Goal: Task Accomplishment & Management: Manage account settings

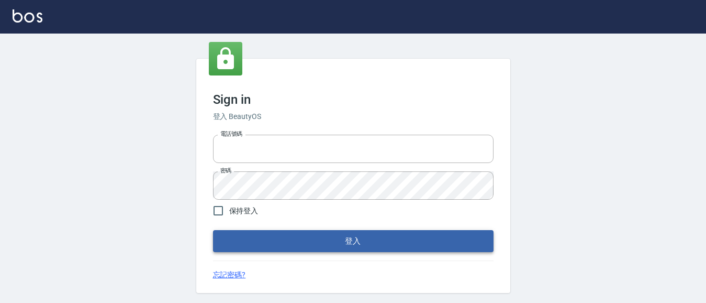
type input "0931911003"
click at [323, 245] on button "登入" at bounding box center [353, 241] width 281 height 22
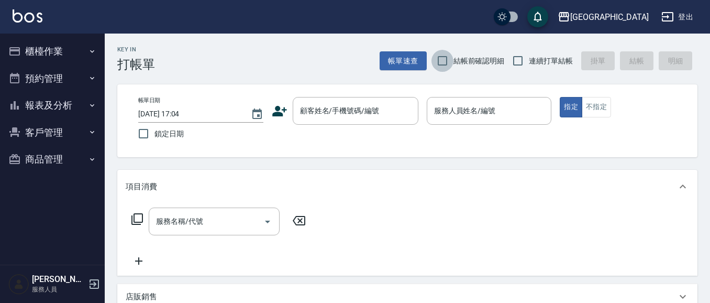
click at [445, 65] on input "結帳前確認明細" at bounding box center [442, 61] width 22 height 22
checkbox input "true"
drag, startPoint x: 508, startPoint y: 63, endPoint x: 519, endPoint y: 64, distance: 11.5
click at [512, 64] on input "連續打單結帳" at bounding box center [518, 61] width 22 height 22
checkbox input "true"
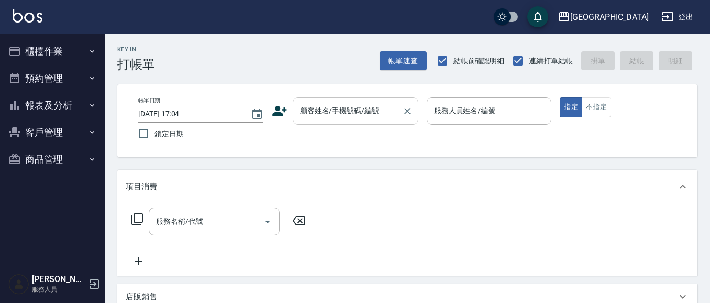
click at [338, 116] on input "顧客姓名/手機號碼/編號" at bounding box center [347, 111] width 101 height 18
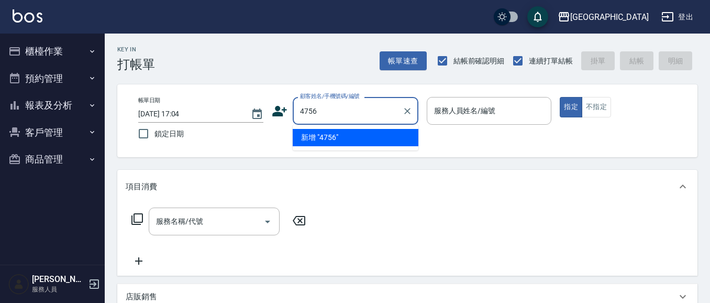
type input "4756"
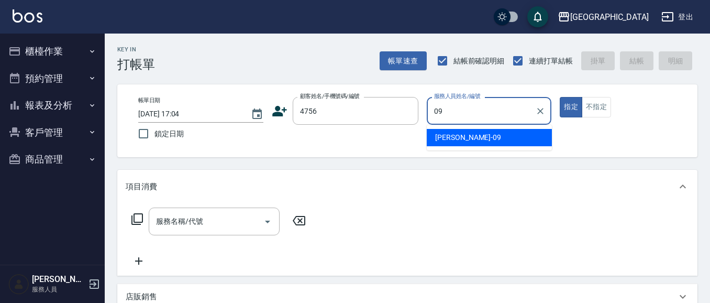
type input "[PERSON_NAME]-09"
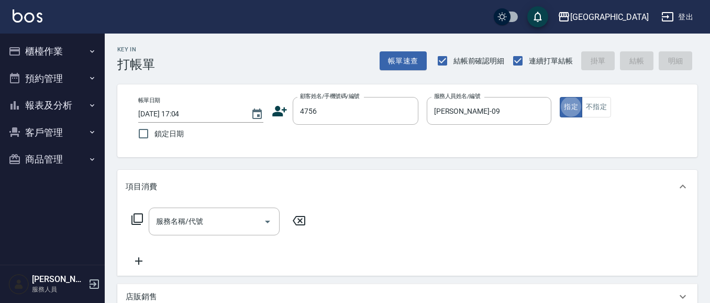
type button "true"
type input "[PERSON_NAME]/0926980430/4756"
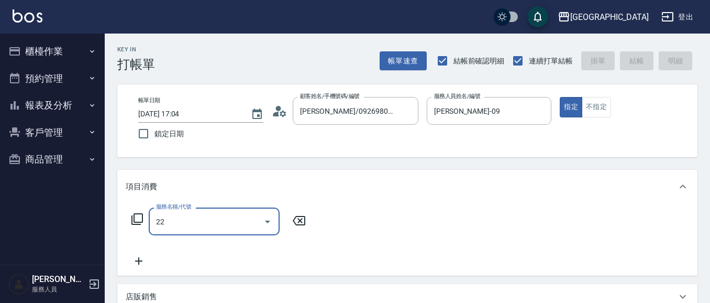
type input "224"
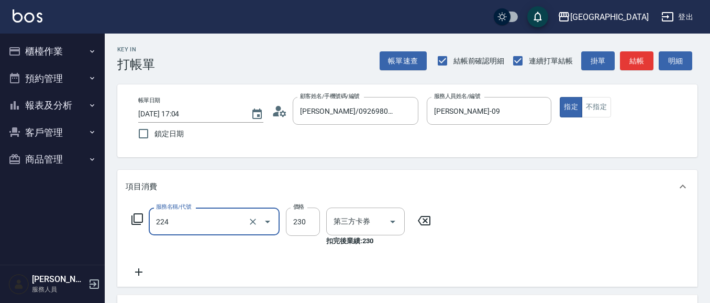
type input "舊有卡券"
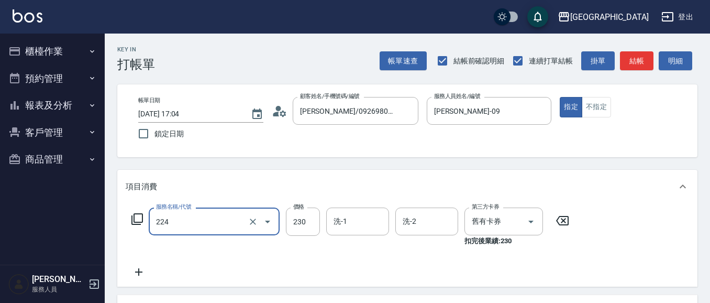
type input "洗髮(卡)230(224)"
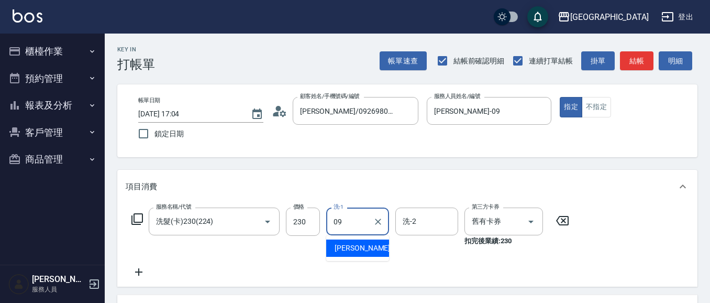
type input "[PERSON_NAME]-09"
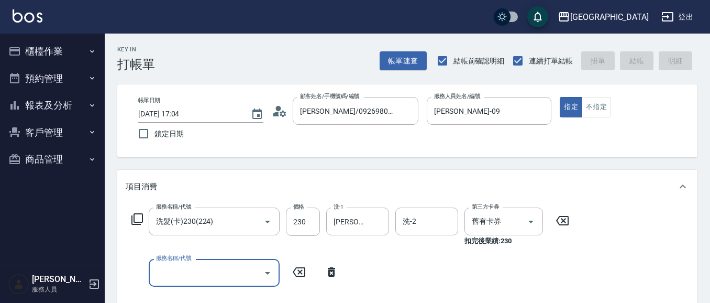
type input "[DATE] 17:05"
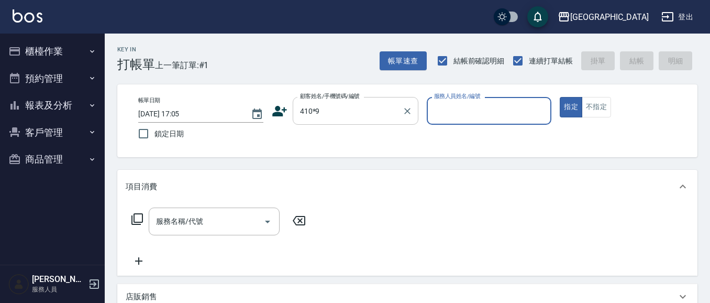
click at [360, 117] on input "410*9" at bounding box center [347, 111] width 101 height 18
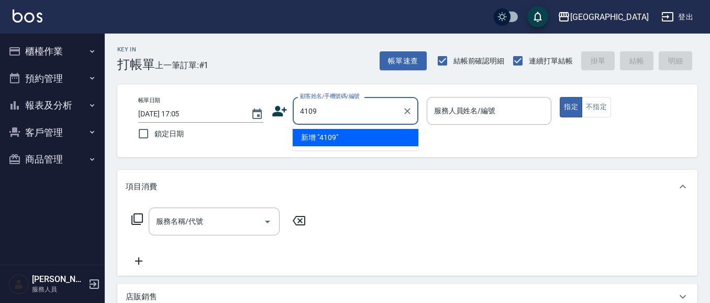
type input "4109"
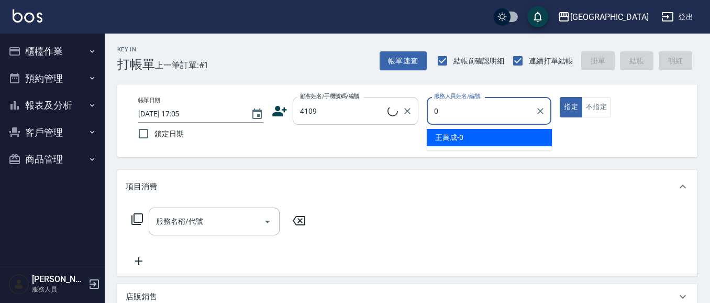
type input "09"
type input "[PERSON_NAME]/0919521051/4109"
type input "[PERSON_NAME]-02"
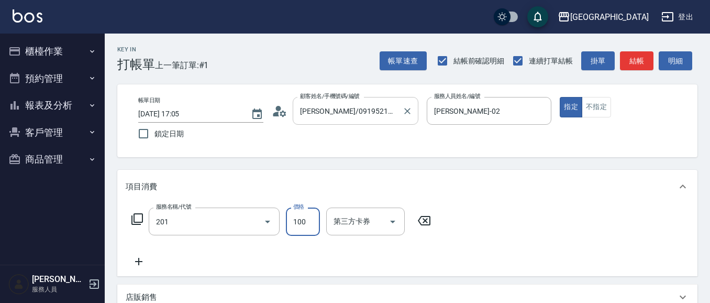
type input "洗髮[100](201)"
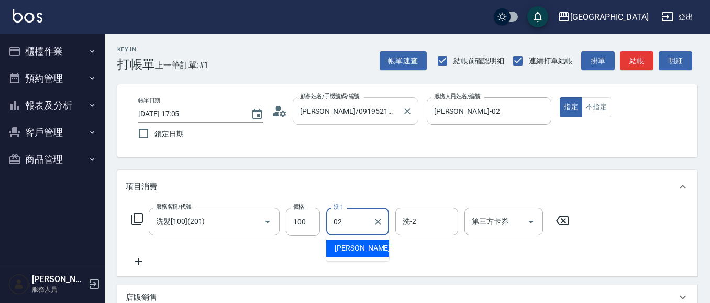
type input "[PERSON_NAME]-02"
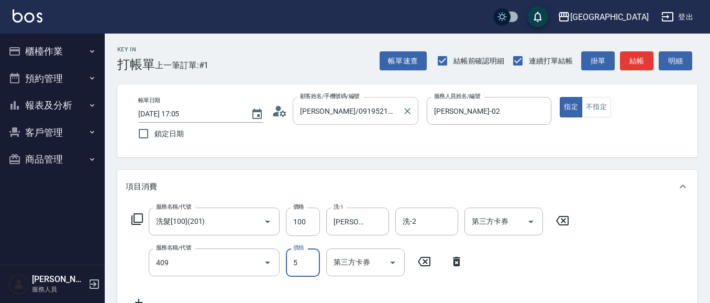
type input "剪髮(550)(409)"
type input "580"
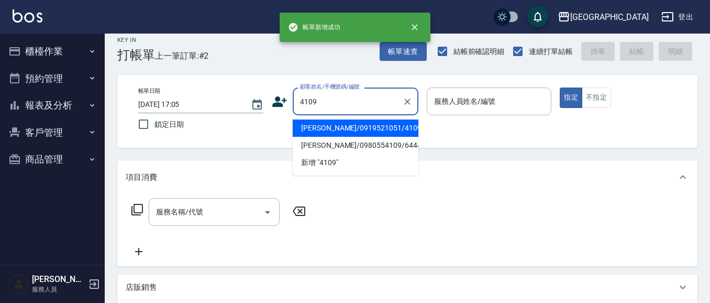
type input "4109"
type input "03"
type input "[PERSON_NAME]/0919521051/4109"
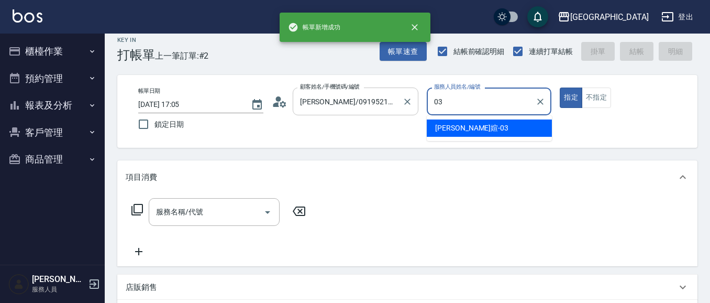
type input "[PERSON_NAME]媗-03"
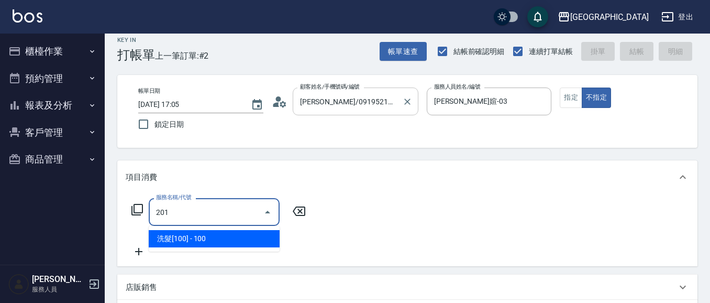
type input "洗髮[100](201)"
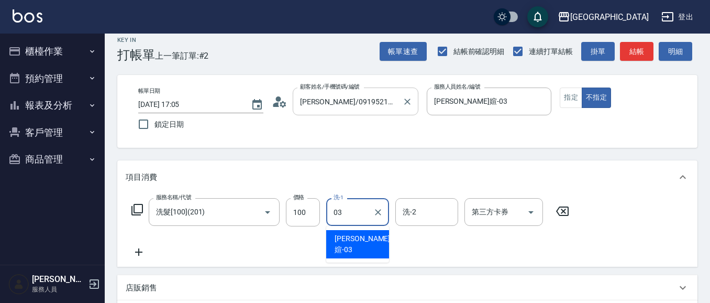
type input "[PERSON_NAME]媗-03"
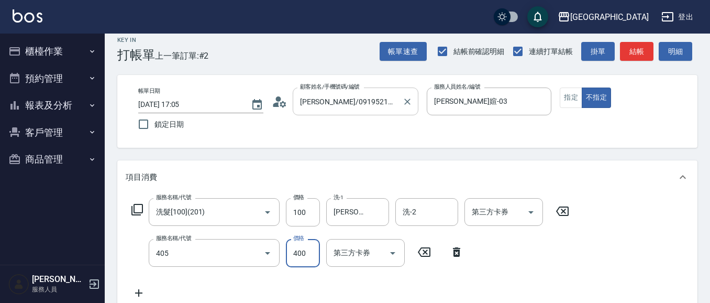
type input "剪髮(400)(405)"
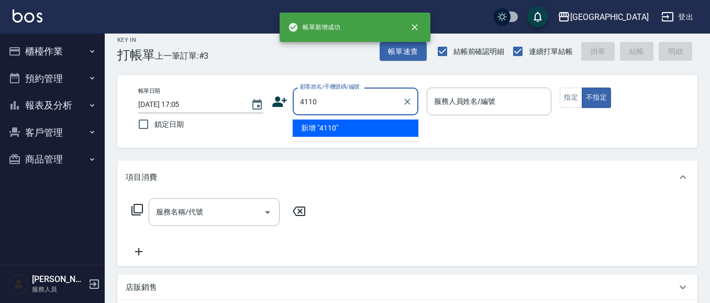
type input "4110"
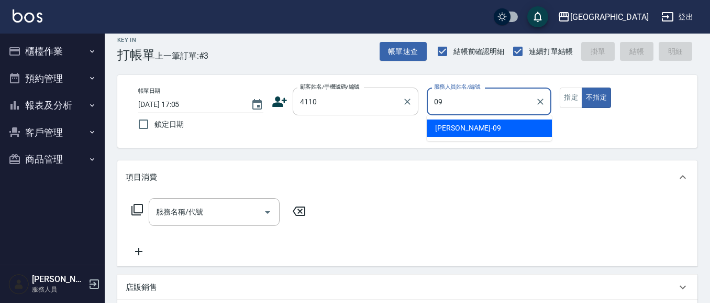
type input "[PERSON_NAME]-09"
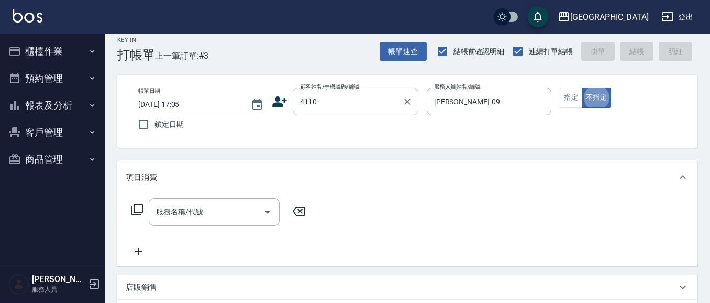
type button "false"
type input "[PERSON_NAME]/0928742270/4110"
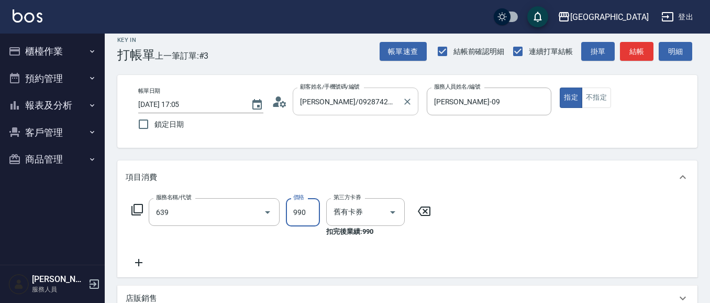
type input "(芙)蘆薈髮膜套卡(自材)(639)"
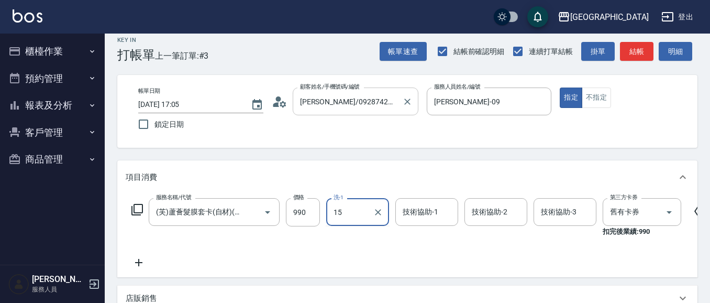
type input "[PERSON_NAME]-15"
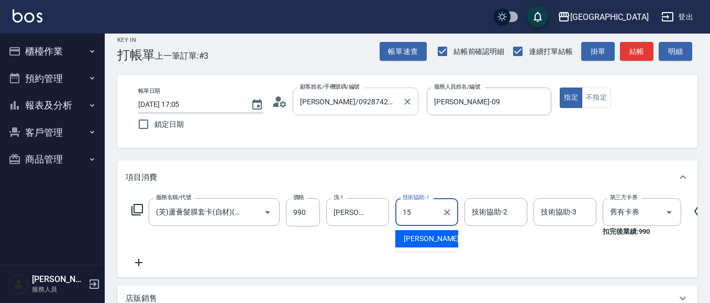
type input "[PERSON_NAME]-15"
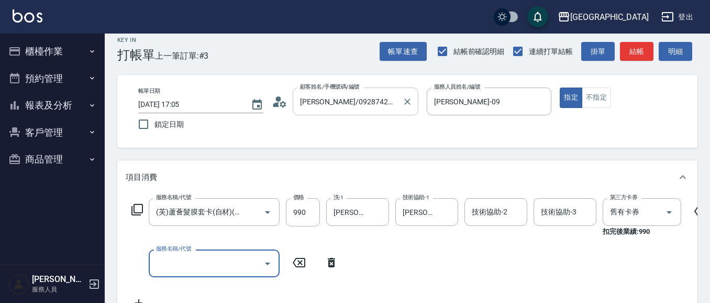
scroll to position [0, 0]
type input "燙髮[1500](311)"
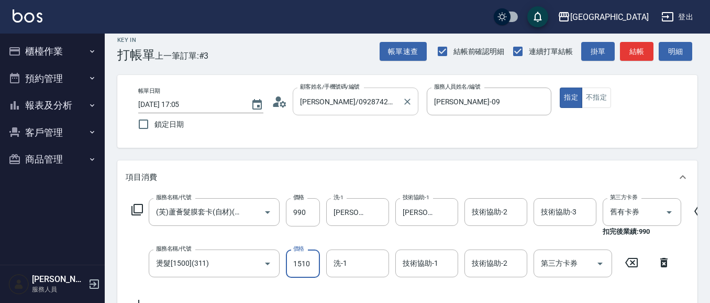
type input "1510"
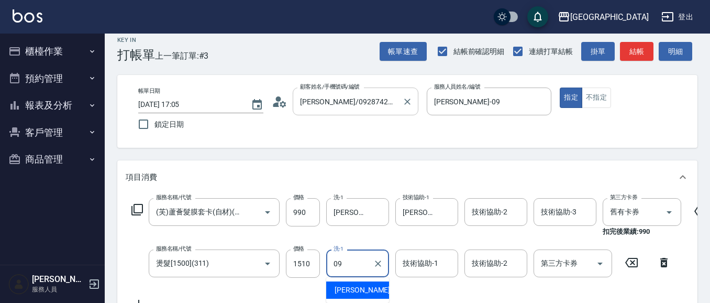
type input "[PERSON_NAME]-09"
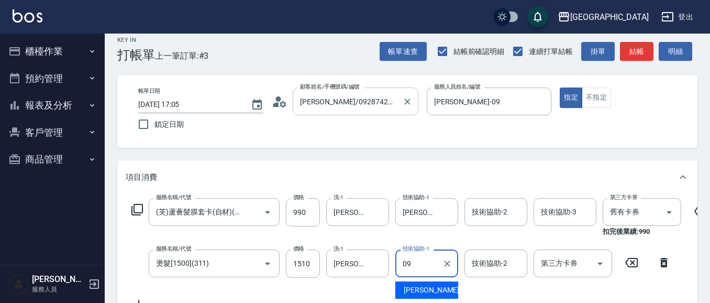
type input "[PERSON_NAME]-09"
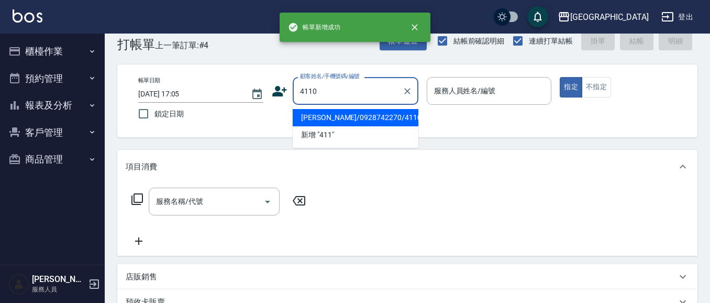
type input "4110"
type input "0"
type input "[PERSON_NAME]/0928742270/4110"
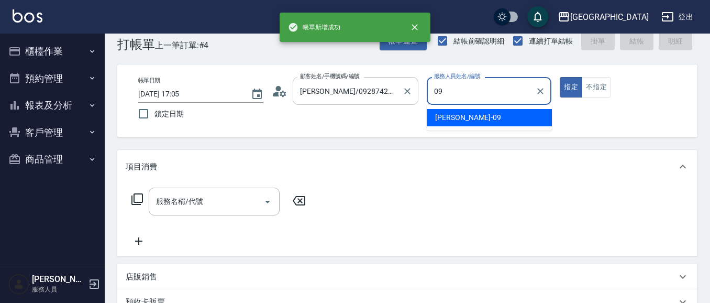
type input "[PERSON_NAME]-09"
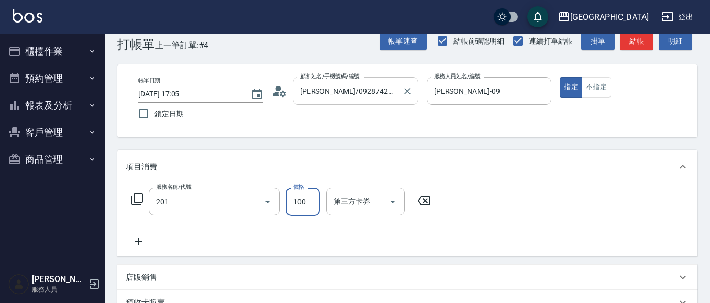
type input "洗髮[100](201)"
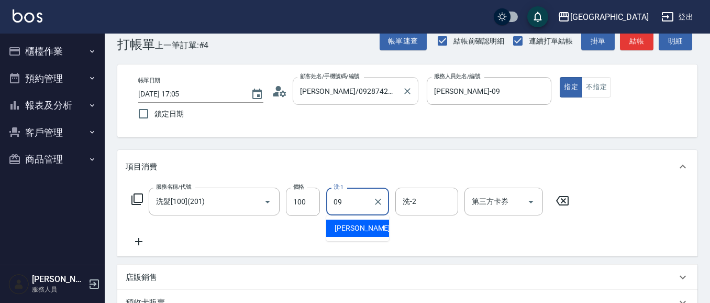
type input "[PERSON_NAME]-09"
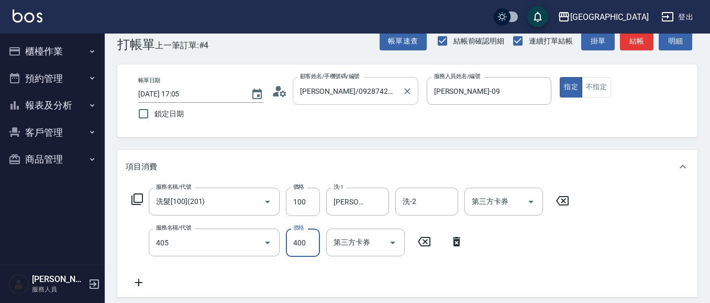
type input "剪髮(400)(405)"
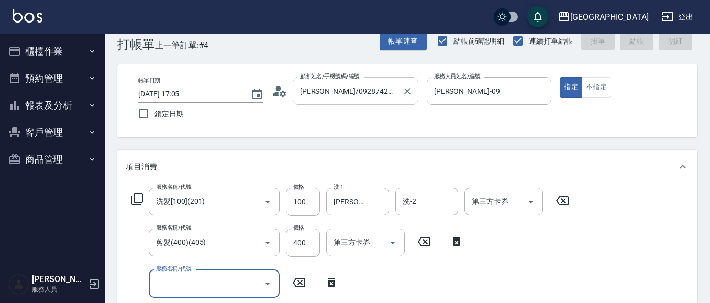
type input "[DATE] 17:06"
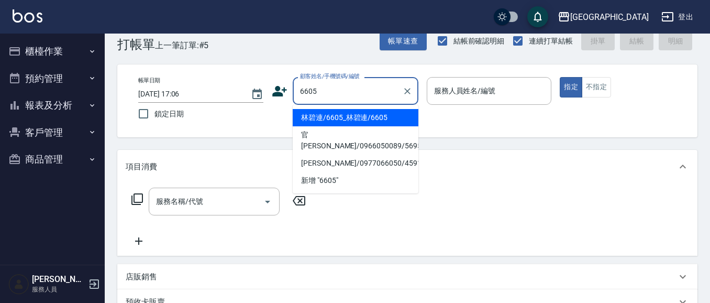
type input "林碧連/6605_林碧連/6605"
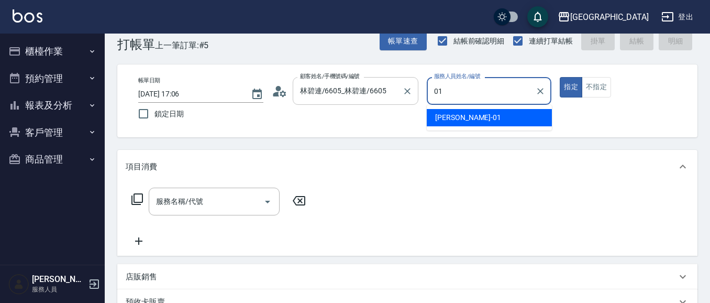
type input "[PERSON_NAME]-01"
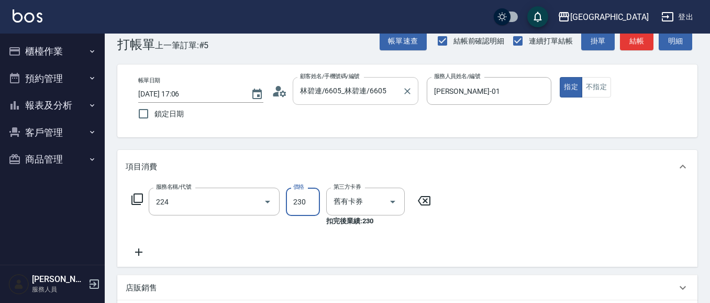
type input "洗髮(卡)230(224)"
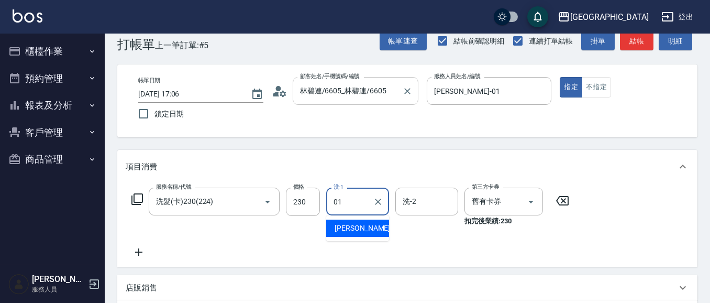
type input "[PERSON_NAME]-01"
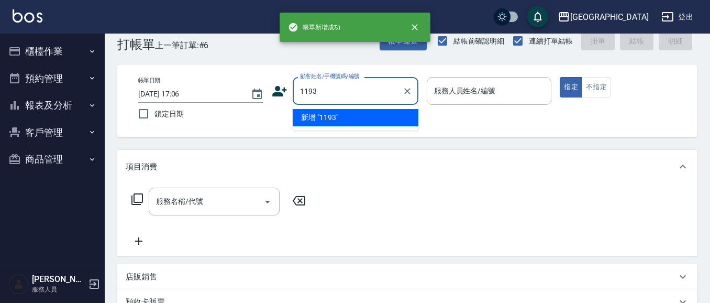
type input "1193"
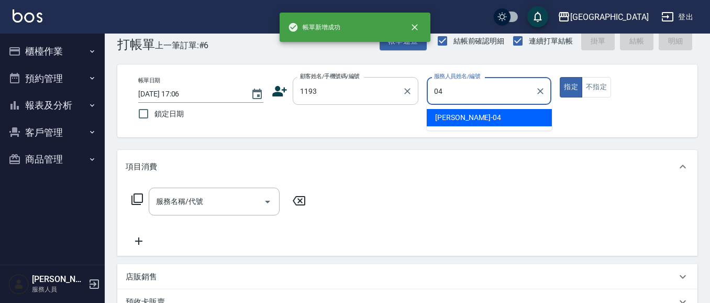
type input "[PERSON_NAME]-04"
type input "[PERSON_NAME]/1193_[PERSON_NAME]/1193"
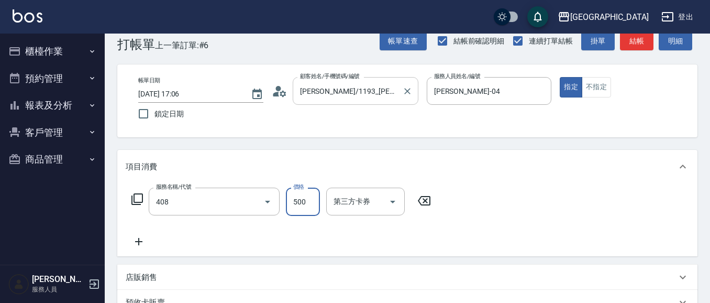
type input "剪髮(500)(408)"
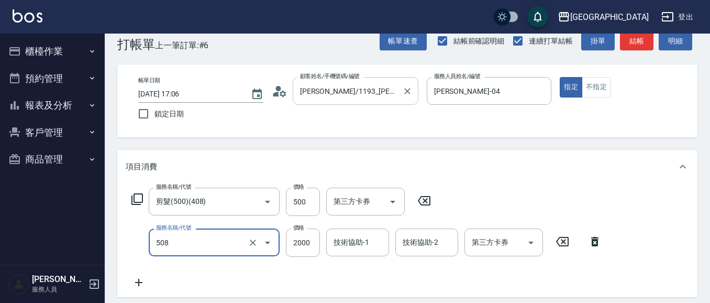
type input "染髮[2000](508)"
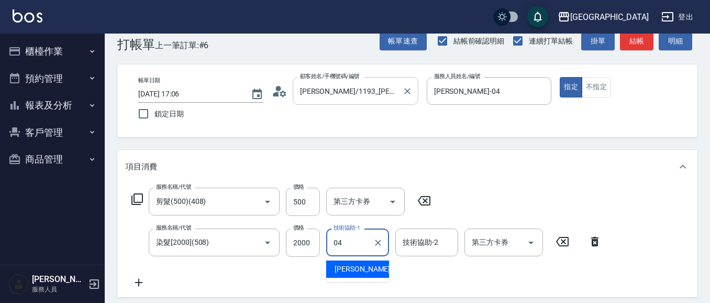
type input "[PERSON_NAME]-04"
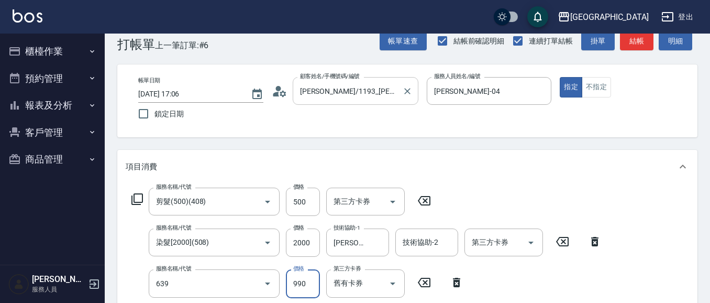
type input "(芙)蘆薈髮膜套卡(自材)(639)"
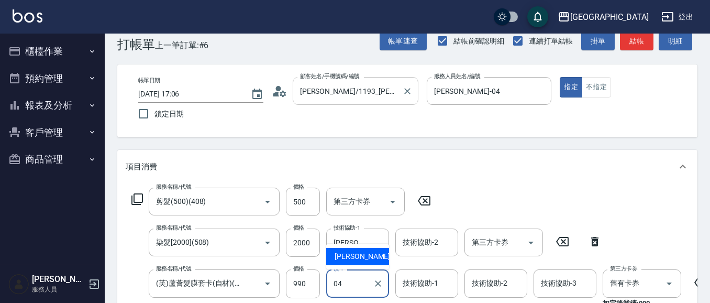
type input "[PERSON_NAME]-04"
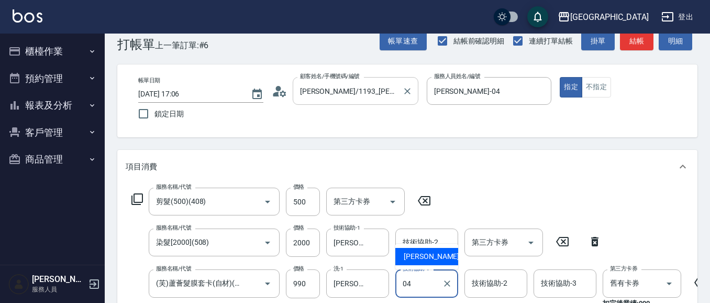
type input "[PERSON_NAME]-04"
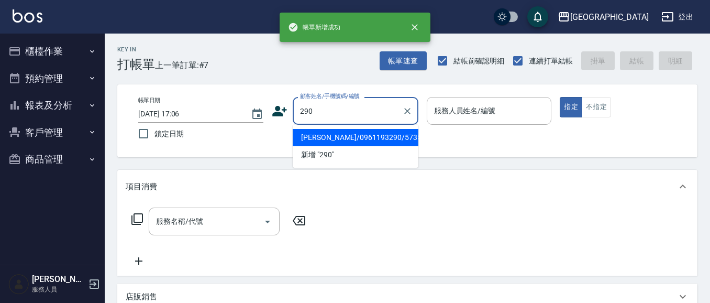
type input "290"
type input "02"
type input "[PERSON_NAME]/0961193290/5735"
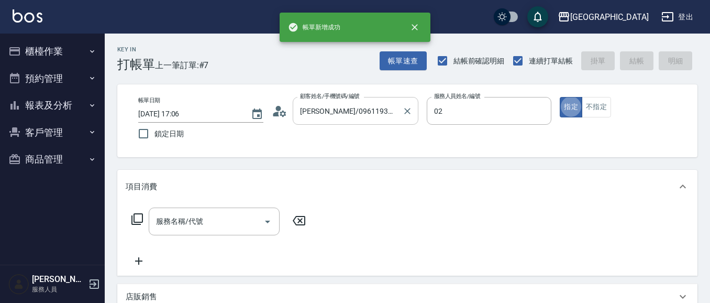
type input "[PERSON_NAME]-02"
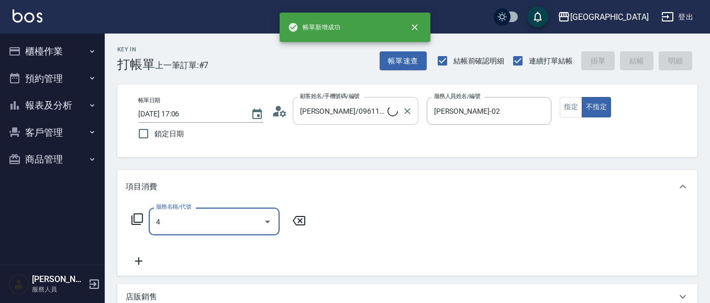
type input "40"
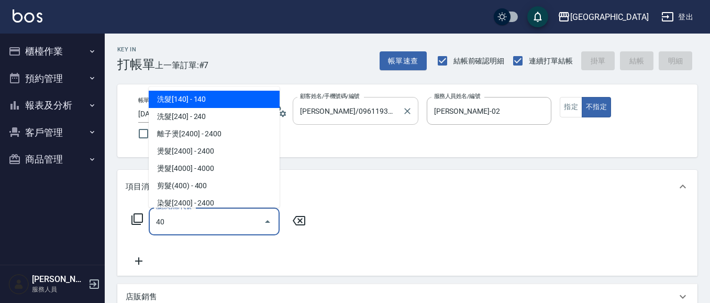
type input "[PERSON_NAME]/0989688802/290"
type input "402"
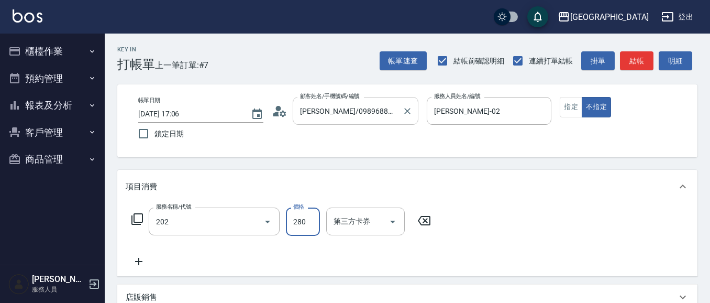
type input "洗髮[280](202)"
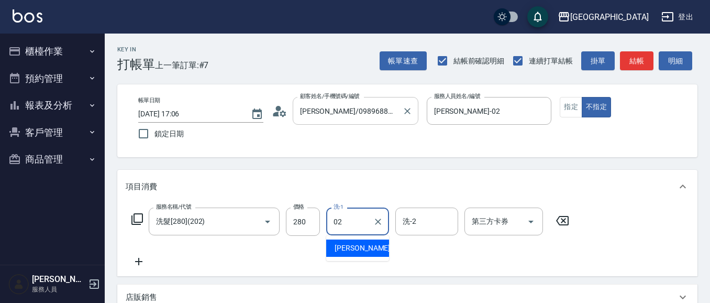
type input "[PERSON_NAME]-02"
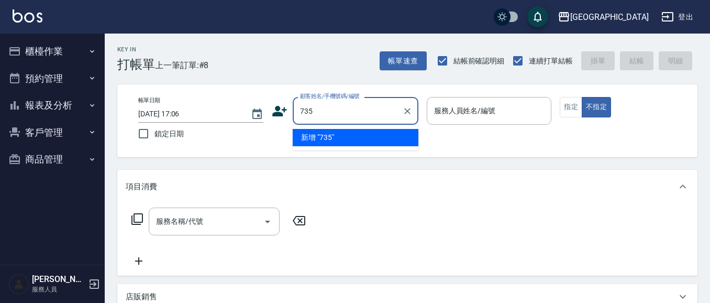
type input "735"
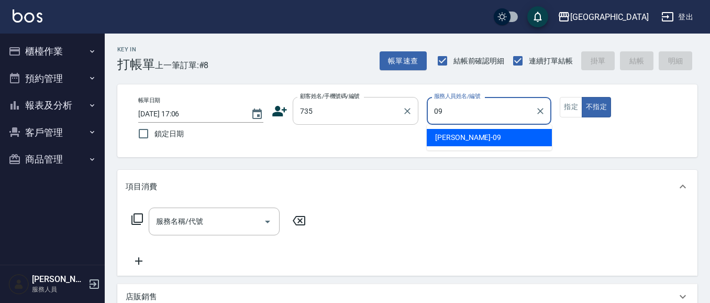
type input "[PERSON_NAME]-09"
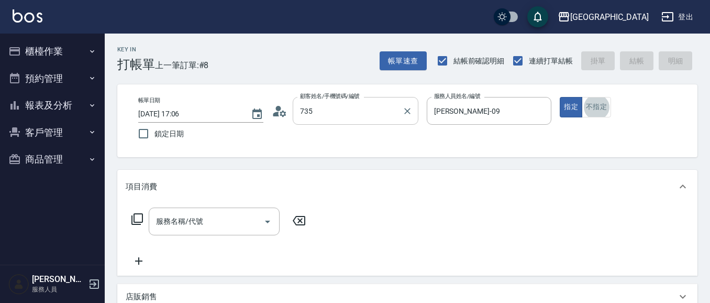
type input "[PERSON_NAME]/ 0958338986/735"
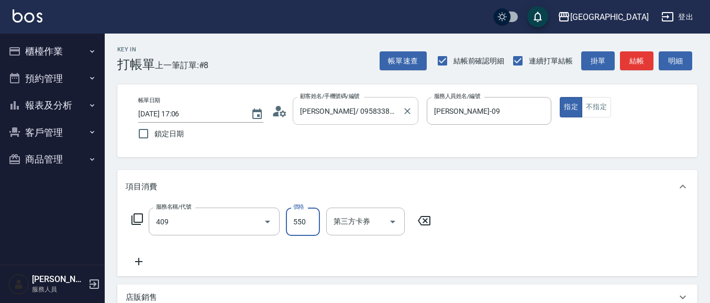
type input "剪髮(550)(409)"
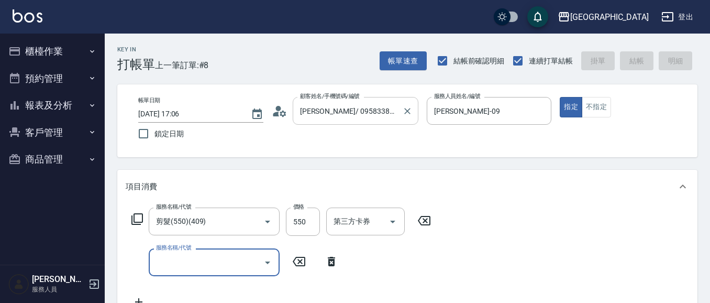
type input "[DATE] 17:07"
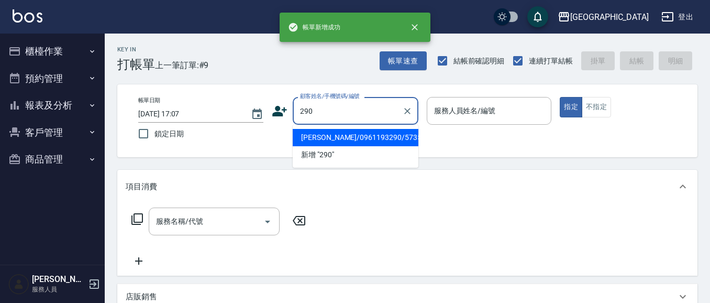
type input "290"
type input "02"
type input "[PERSON_NAME]/0961193290/5735"
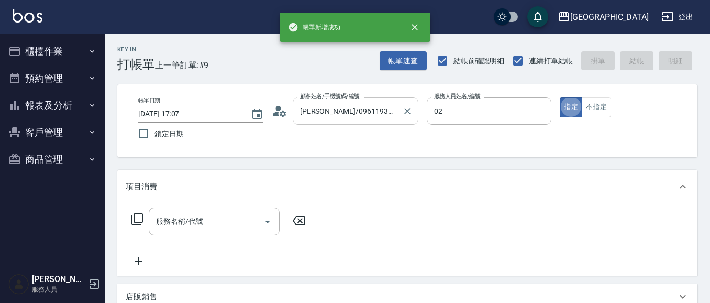
type input "[PERSON_NAME]-02"
type input "[PERSON_NAME]/0989688802/290"
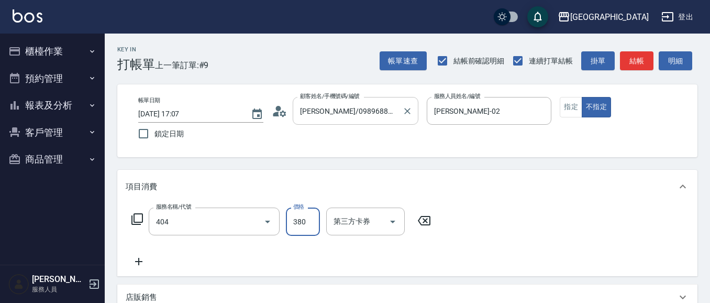
type input "剪髮(380)(404)"
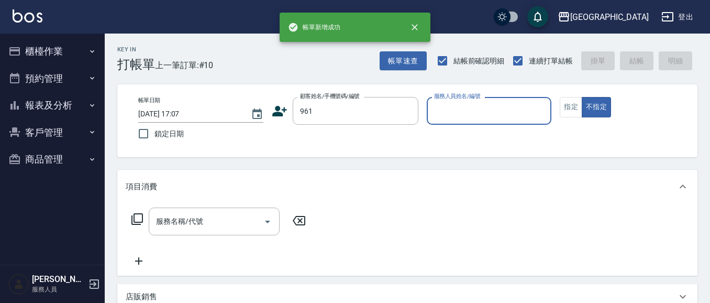
type input "961"
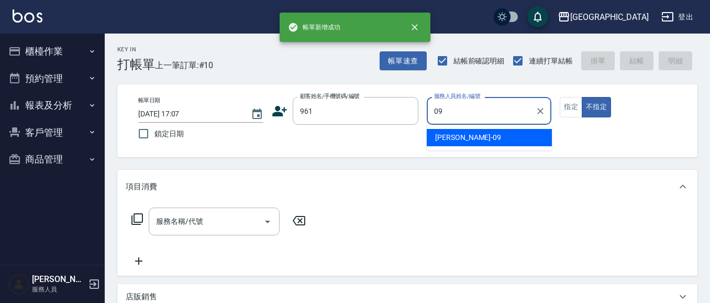
type input "[PERSON_NAME]-09"
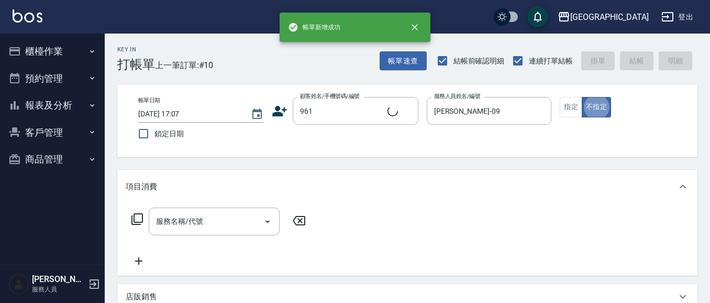
type input "[PERSON_NAME]/0933822228/961"
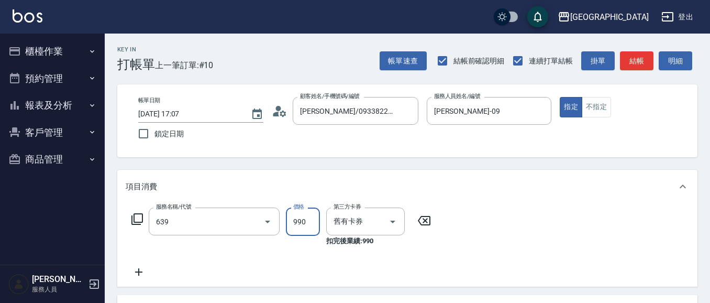
type input "(芙)蘆薈髮膜套卡(自材)(639)"
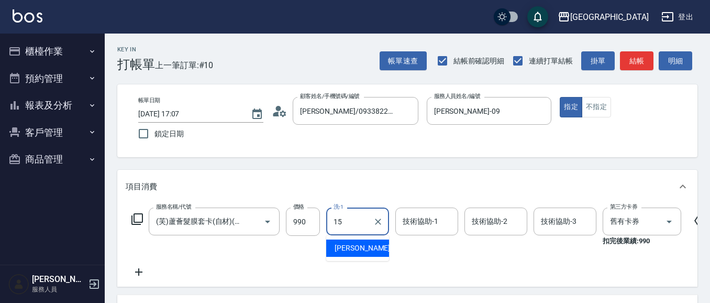
type input "[PERSON_NAME]-15"
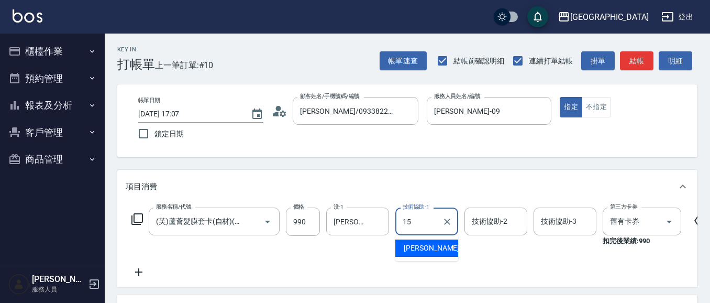
type input "[PERSON_NAME]-15"
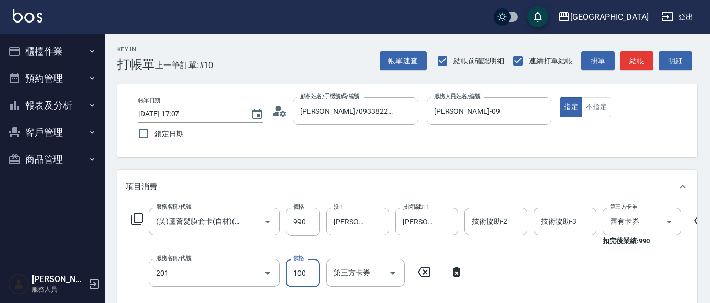
type input "洗髮[100](201)"
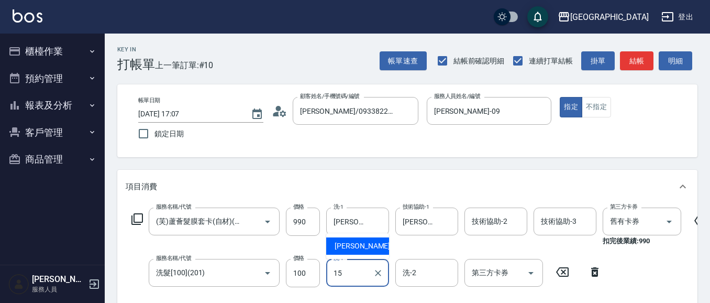
type input "[PERSON_NAME]-15"
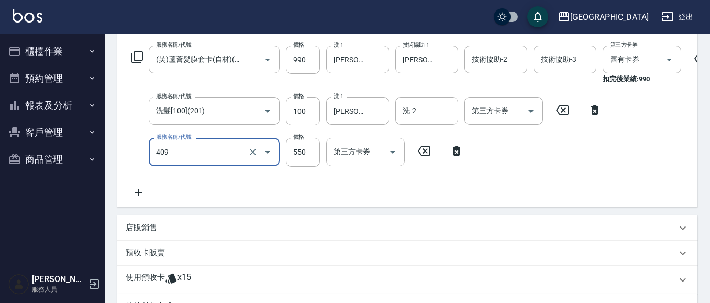
type input "剪髮(550)(409)"
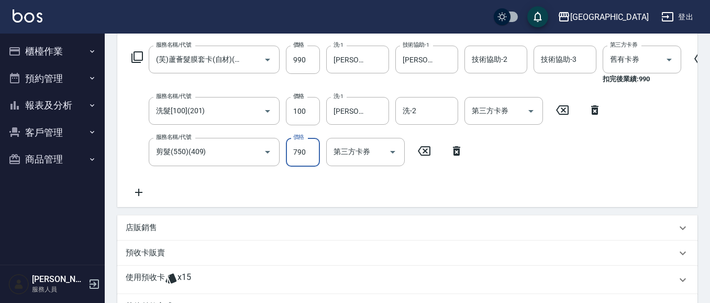
type input "790"
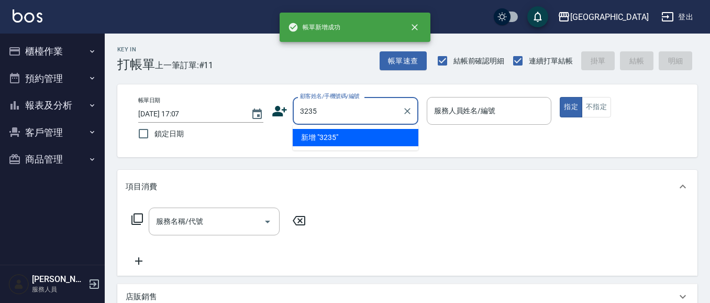
type input "3235"
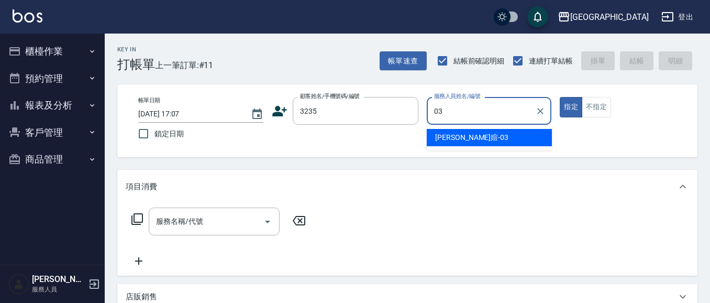
type input "[PERSON_NAME]媗-03"
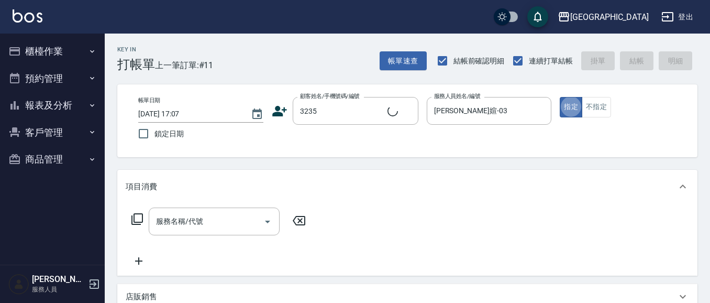
type input "2"
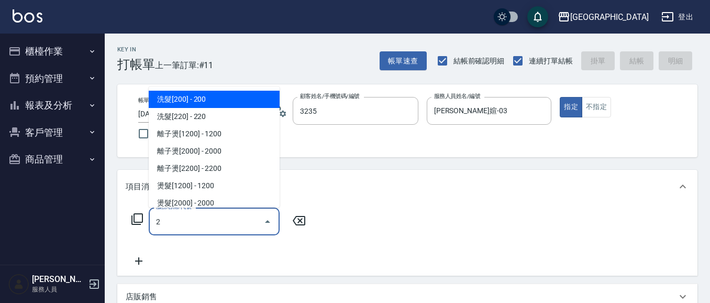
type input "[PERSON_NAME]/3235/3235"
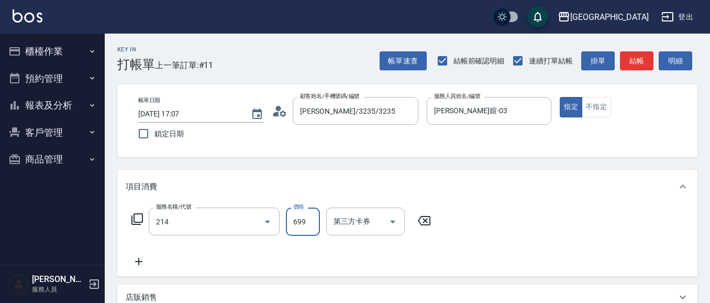
type input "滾珠洗髪699(214)"
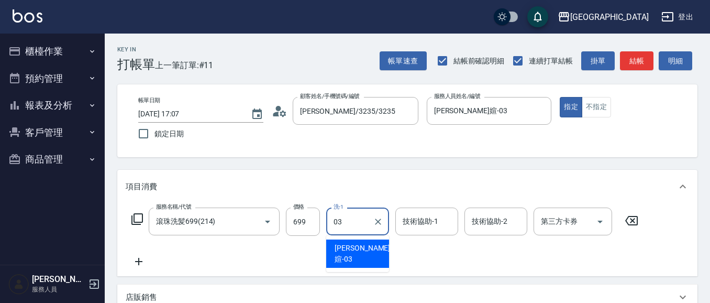
type input "[PERSON_NAME]媗-03"
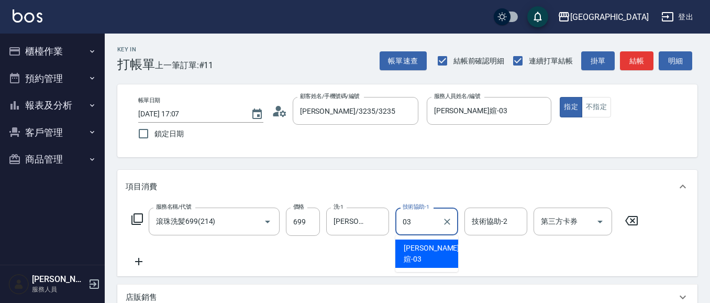
type input "[PERSON_NAME]媗-03"
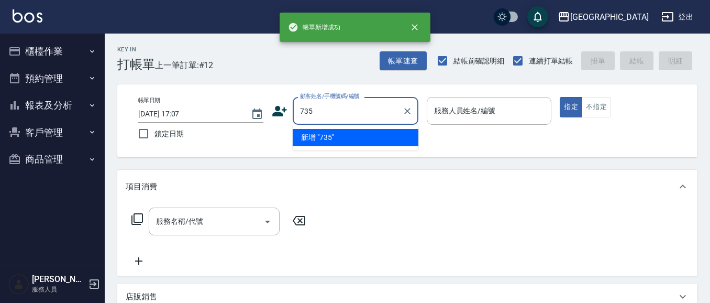
type input "735"
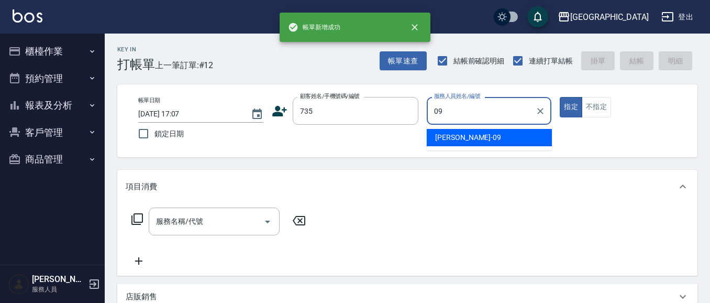
type input "[PERSON_NAME]-09"
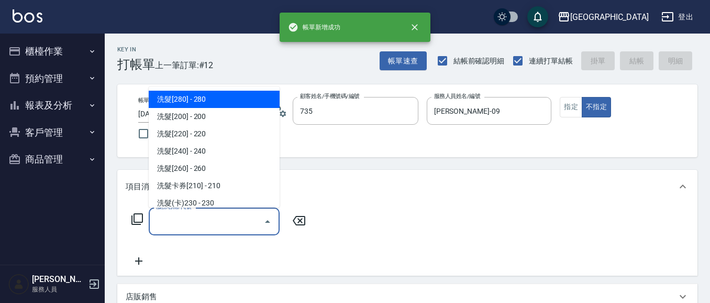
type input "[PERSON_NAME]/ 0958338986/735"
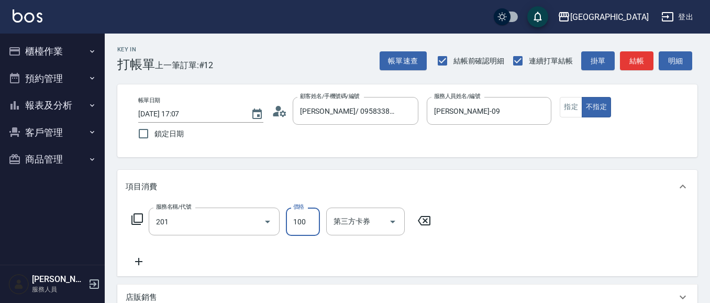
type input "洗髮[100](201)"
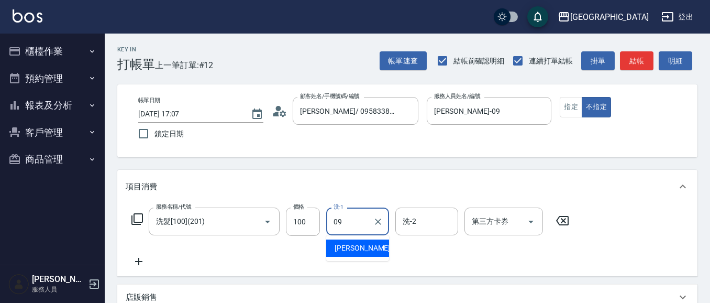
type input "[PERSON_NAME]-09"
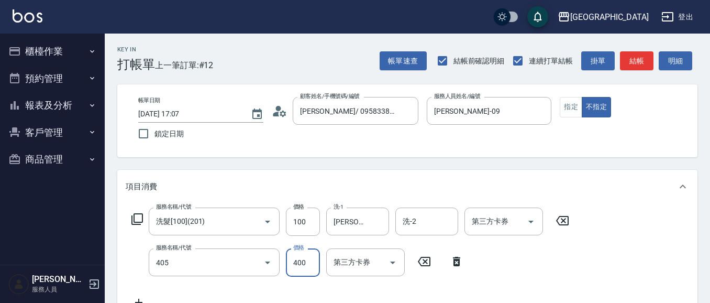
type input "剪髮(400)(405)"
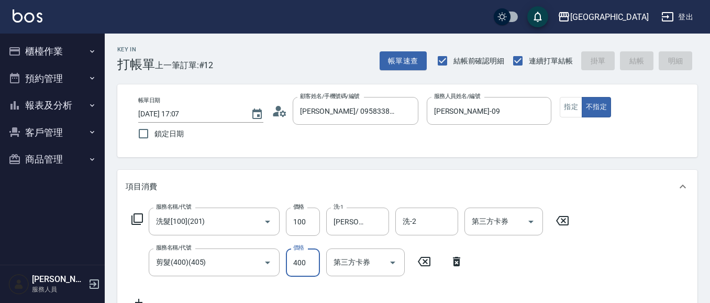
type input "[DATE] 17:08"
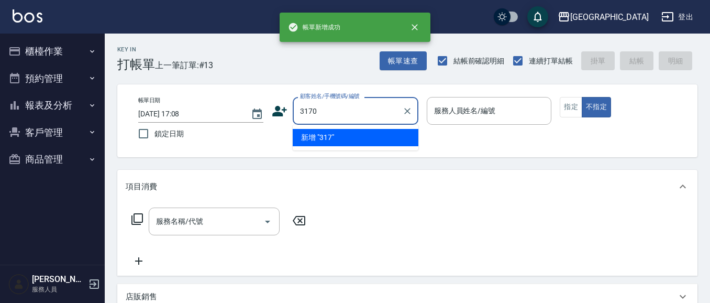
type input "3170"
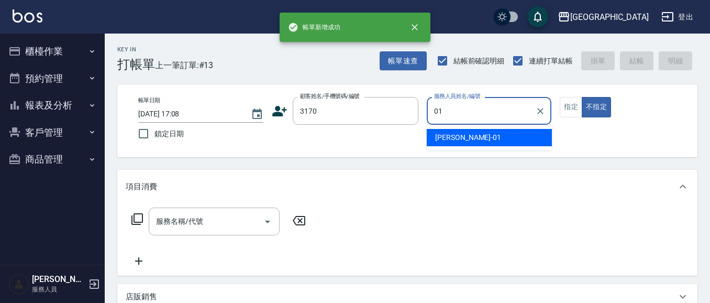
type input "[PERSON_NAME]-01"
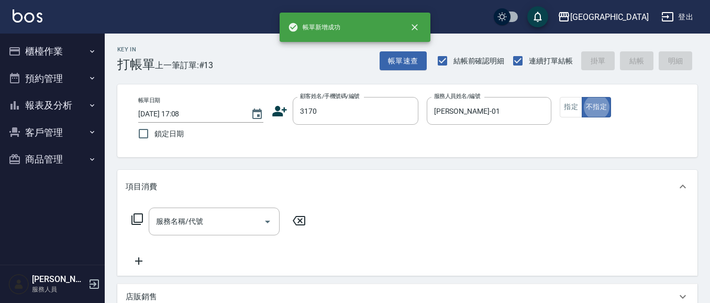
type input "[PERSON_NAME]/0932018099/3170"
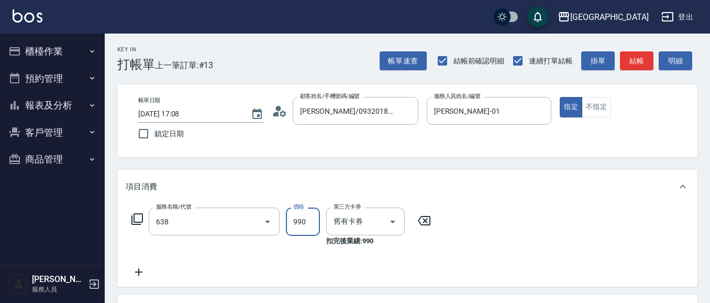
type input "(芙)頭皮養護套卡(638)"
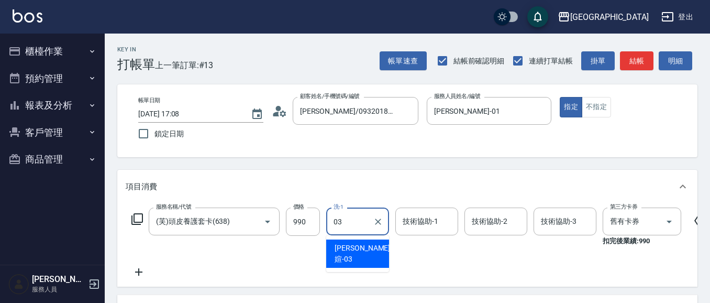
type input "[PERSON_NAME]媗-03"
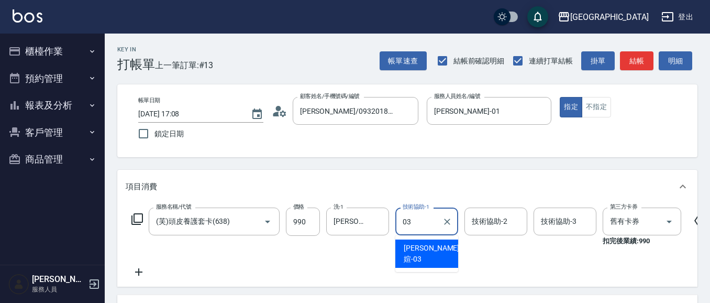
type input "[PERSON_NAME]媗-03"
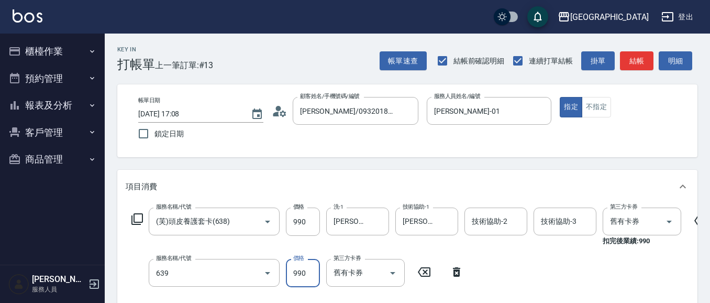
type input "(芙)蘆薈髮膜套卡(自材)(639)"
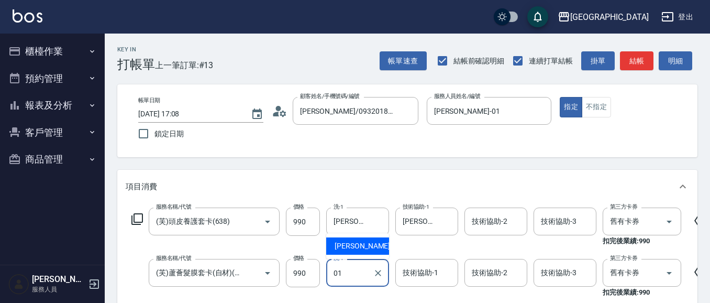
type input "[PERSON_NAME]-01"
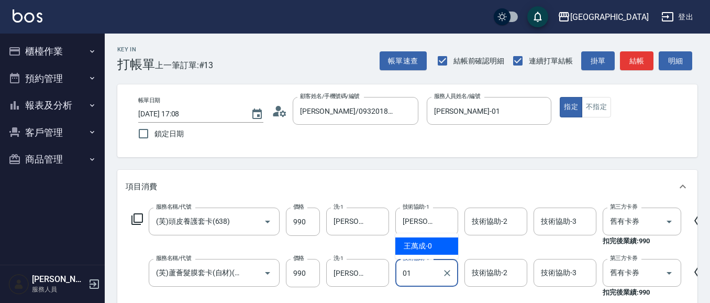
type input "[PERSON_NAME]-01"
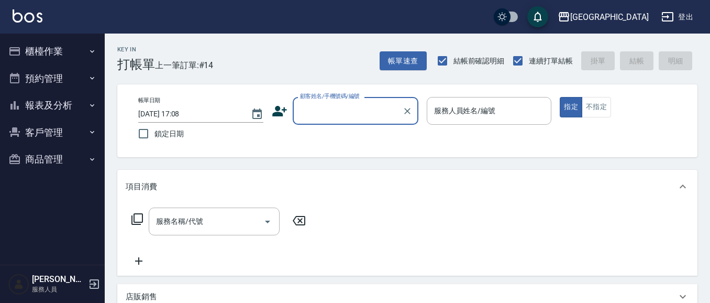
drag, startPoint x: 351, startPoint y: 116, endPoint x: 346, endPoint y: 118, distance: 5.9
click at [347, 118] on input "顧客姓名/手機號碼/編號" at bounding box center [347, 111] width 101 height 18
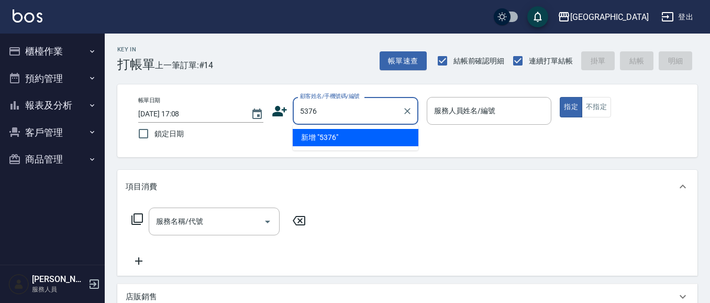
type input "5376"
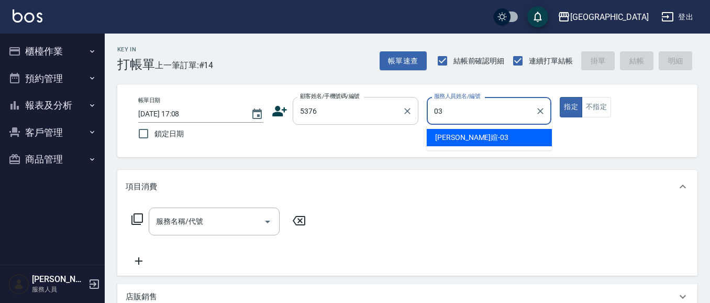
type input "[PERSON_NAME]媗-03"
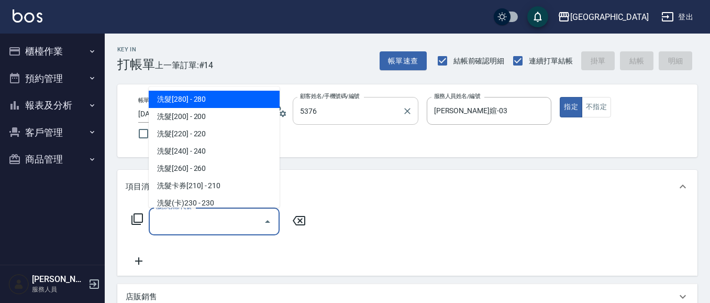
type input "[PERSON_NAME]/0916013723/5376"
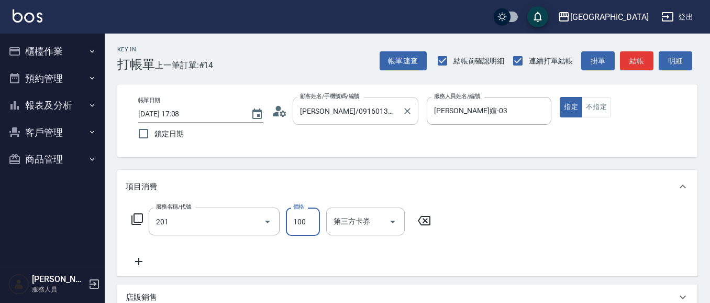
type input "洗髮[100](201)"
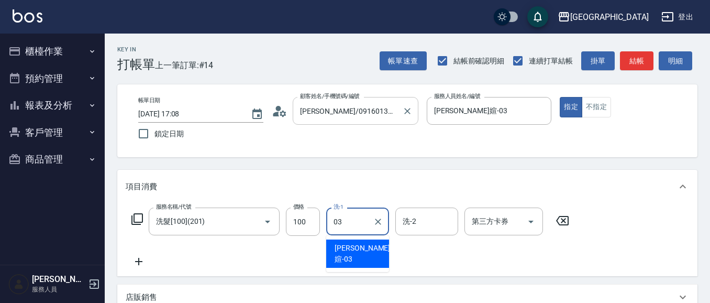
type input "[PERSON_NAME]媗-03"
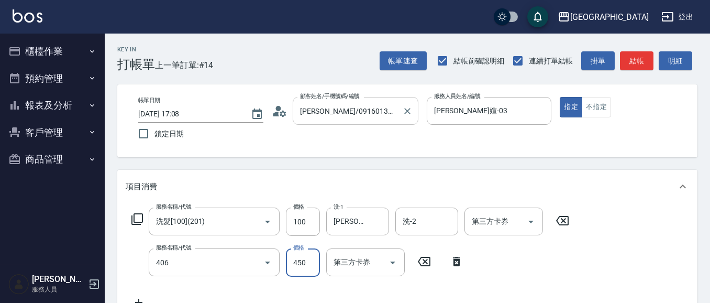
type input "剪髮(450)(406)"
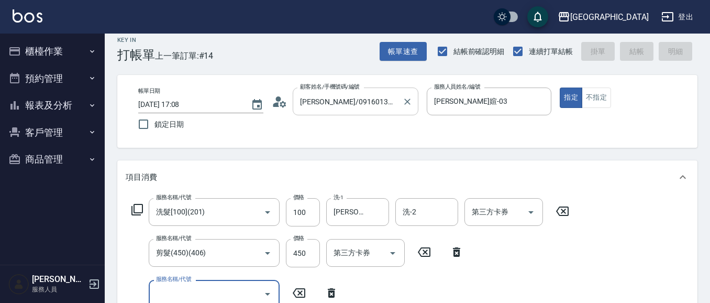
type input "[DATE] 17:09"
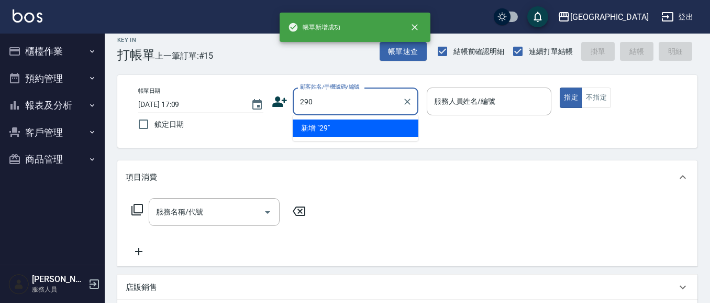
type input "290"
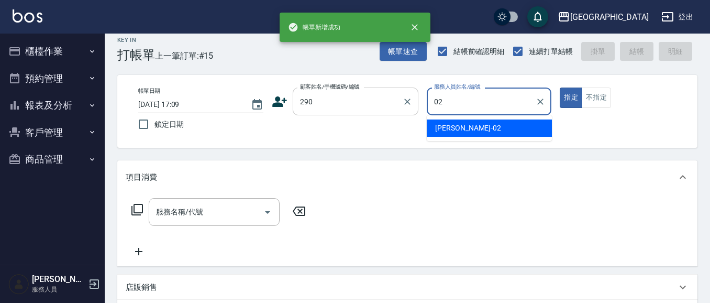
type input "[PERSON_NAME]-02"
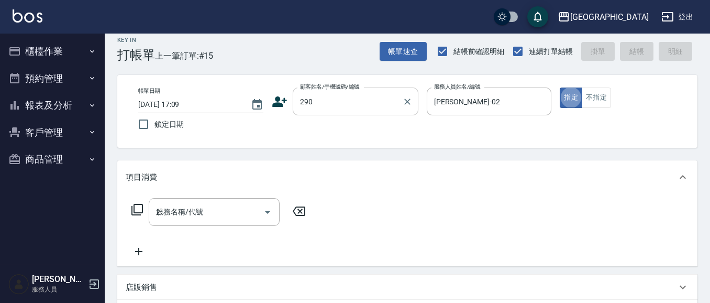
type input "20"
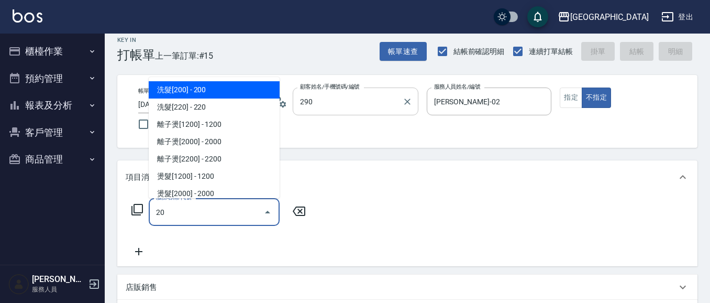
type input "[PERSON_NAME]/0989688802/290"
type input "洗髮[100](201)"
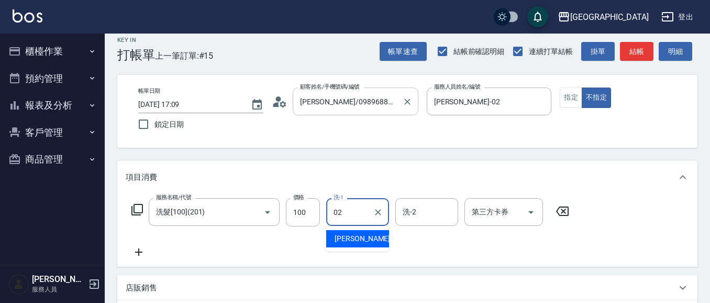
type input "[PERSON_NAME]-02"
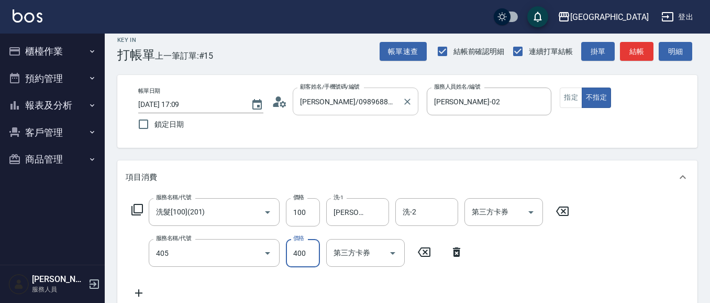
type input "剪髮(400)(405)"
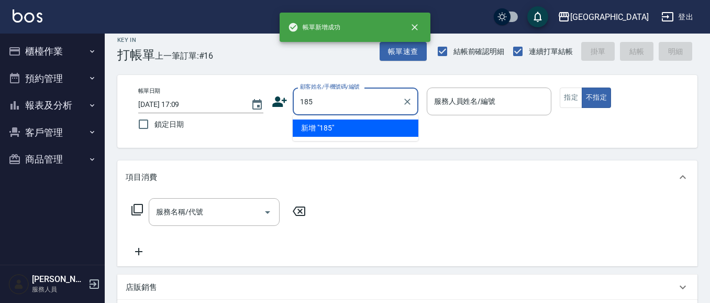
type input "185"
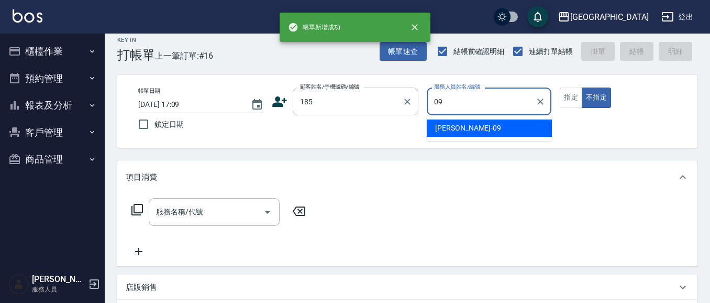
type input "[PERSON_NAME]-09"
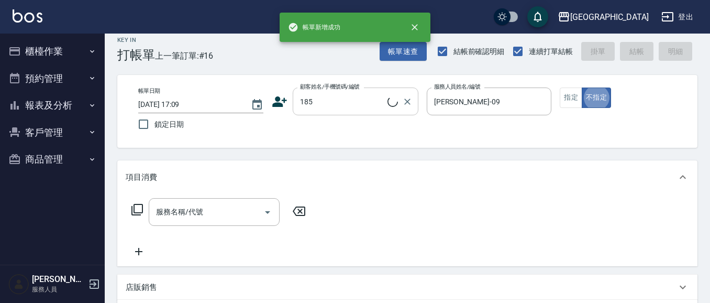
type input "[PERSON_NAME]/0916232368/185"
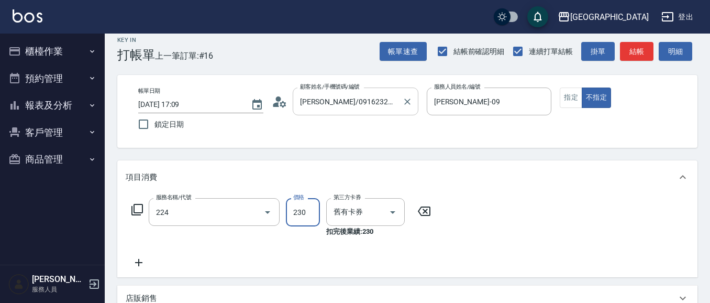
type input "洗髮(卡)230(224)"
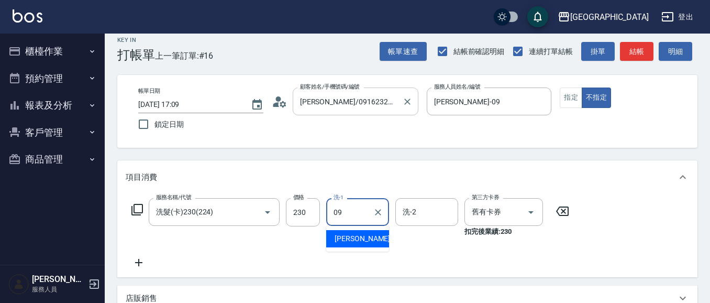
type input "[PERSON_NAME]-09"
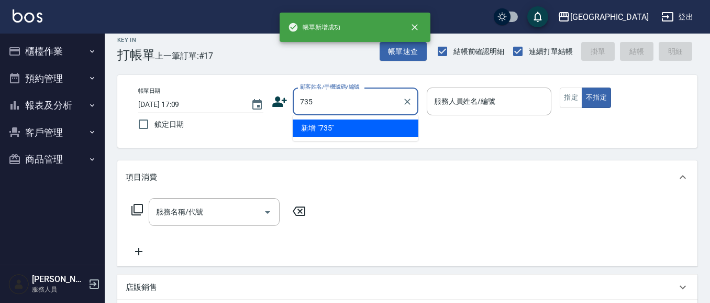
type input "735"
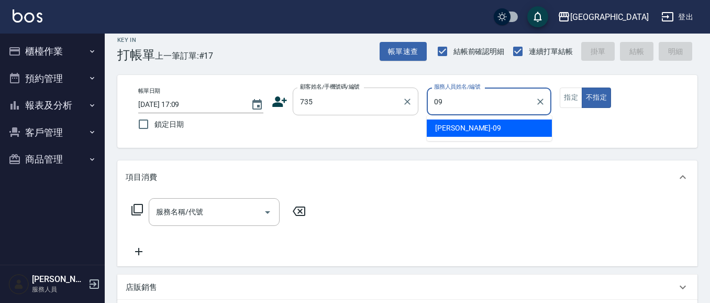
type input "[PERSON_NAME]-09"
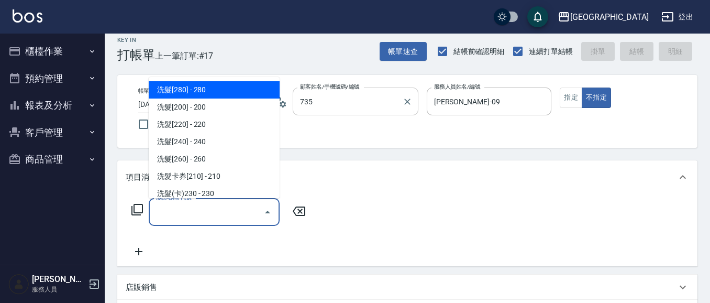
type input "[PERSON_NAME]/ 0958338986/735"
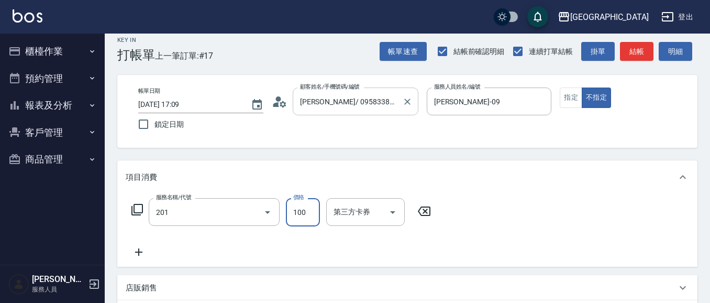
type input "洗髮[100](201)"
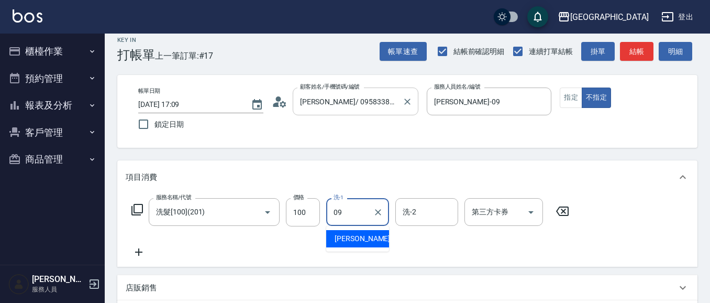
type input "[PERSON_NAME]-09"
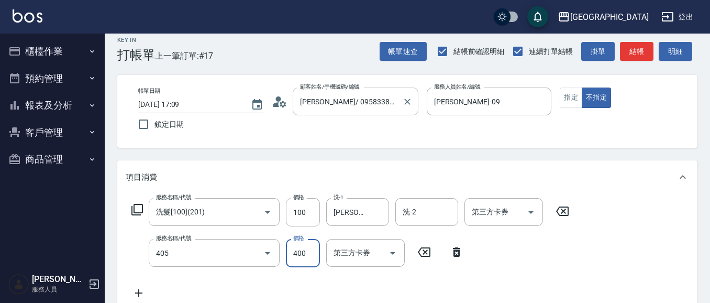
type input "剪髮(400)(405)"
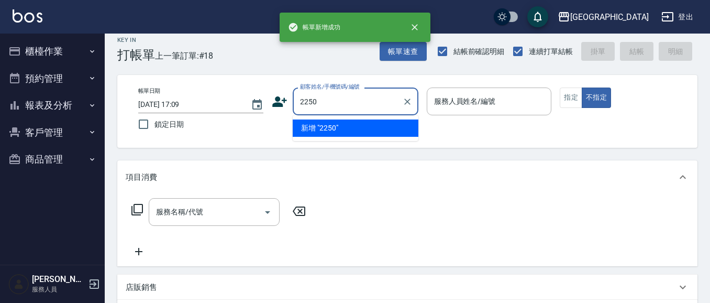
type input "2250"
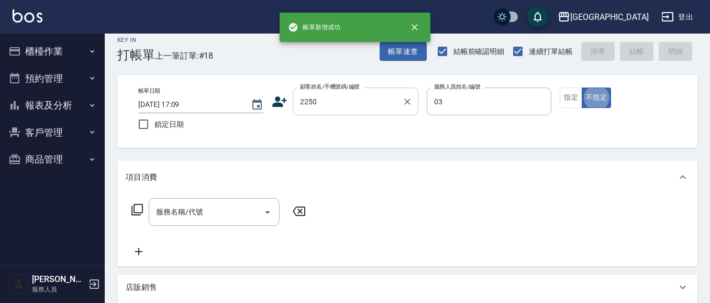
type input "[PERSON_NAME]媗-03"
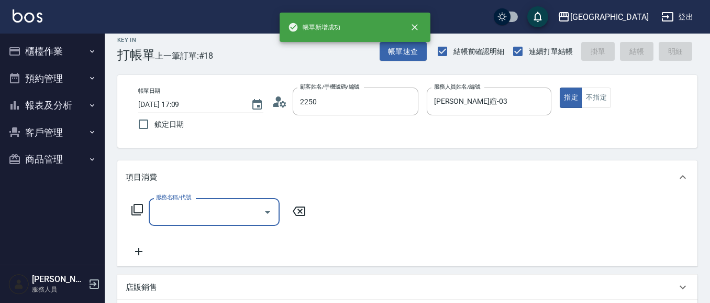
type input "[PERSON_NAME]媗/0911843052/2250"
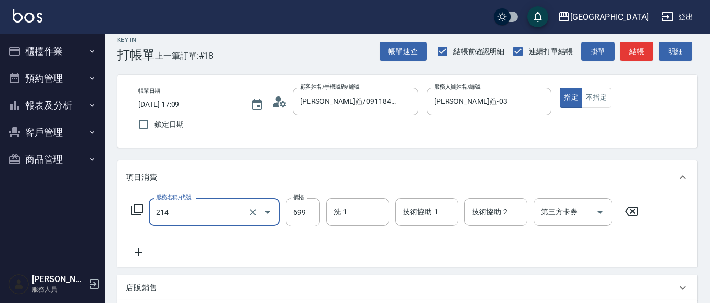
type input "滾珠洗髪699(214)"
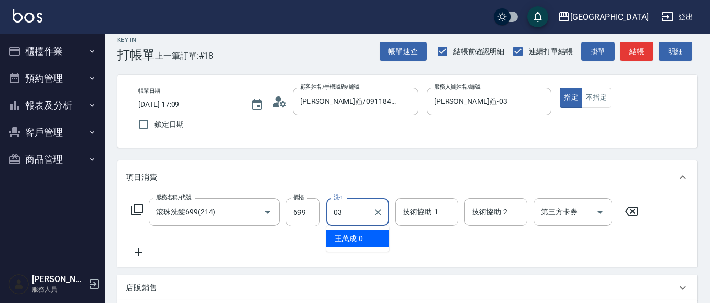
type input "[PERSON_NAME]媗-03"
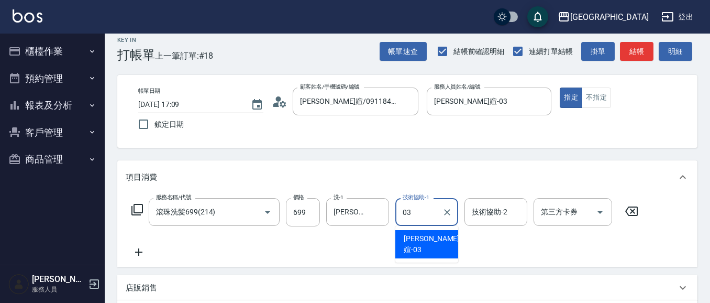
type input "[PERSON_NAME]媗-03"
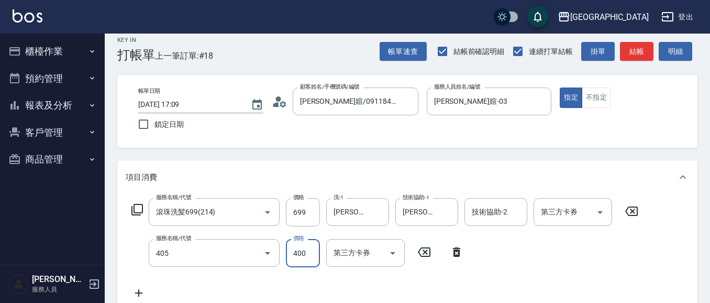
type input "剪髮(400)(405)"
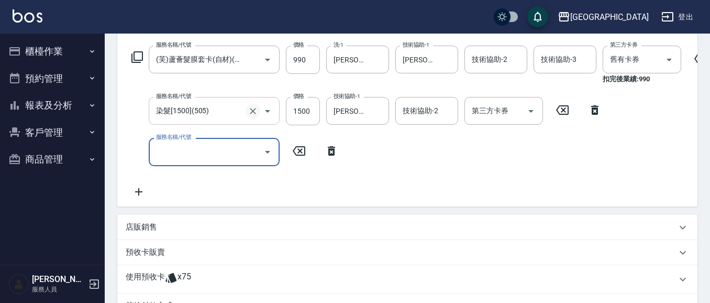
scroll to position [0, 0]
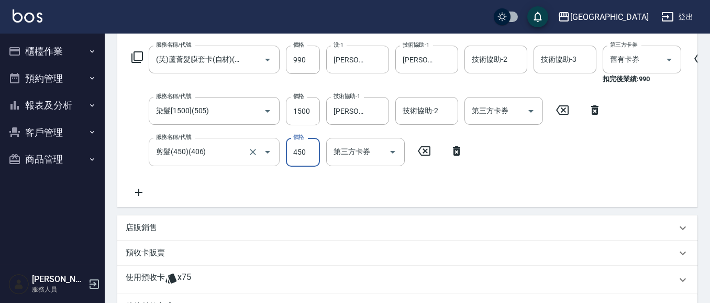
click at [240, 158] on input "剪髮(450)(406)" at bounding box center [199, 151] width 92 height 18
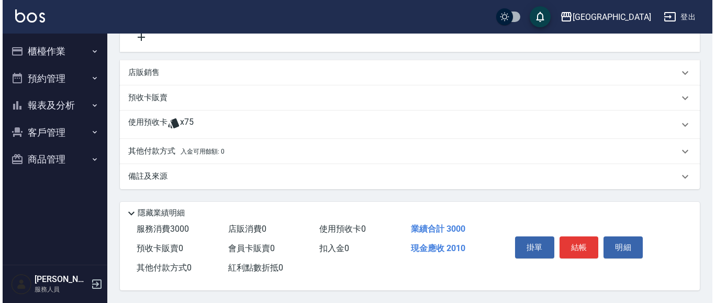
scroll to position [371, 0]
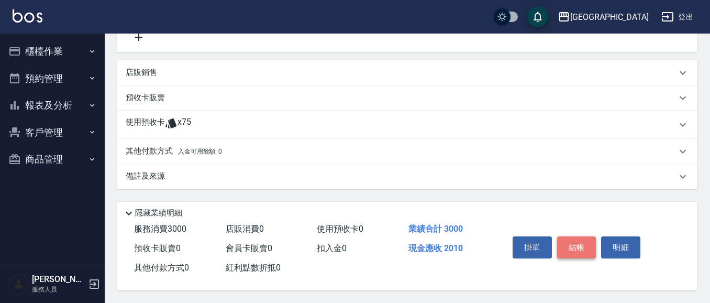
click at [572, 241] on button "結帳" at bounding box center [576, 247] width 39 height 22
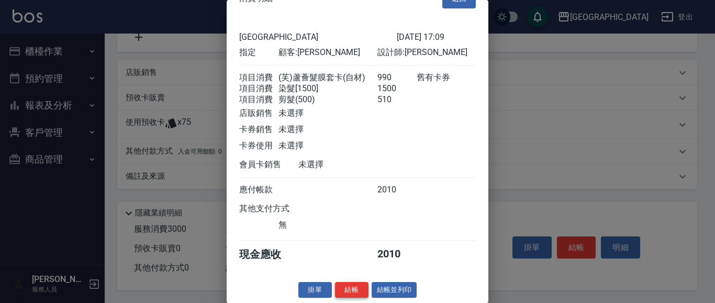
scroll to position [40, 0]
drag, startPoint x: 345, startPoint y: 292, endPoint x: 353, endPoint y: 283, distance: 12.6
click at [353, 283] on button "結帳" at bounding box center [352, 290] width 34 height 16
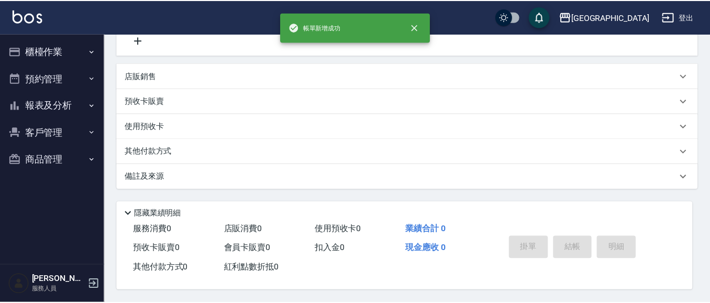
scroll to position [0, 0]
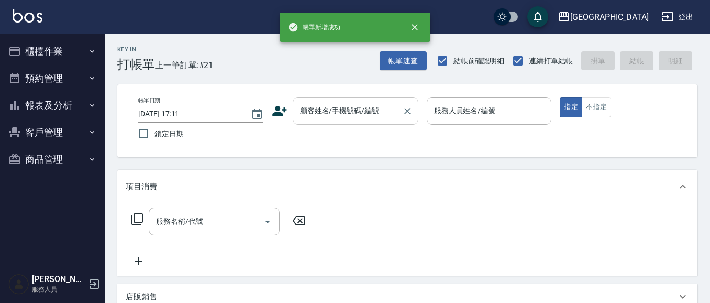
click at [329, 120] on div "顧客姓名/手機號碼/編號" at bounding box center [356, 111] width 126 height 28
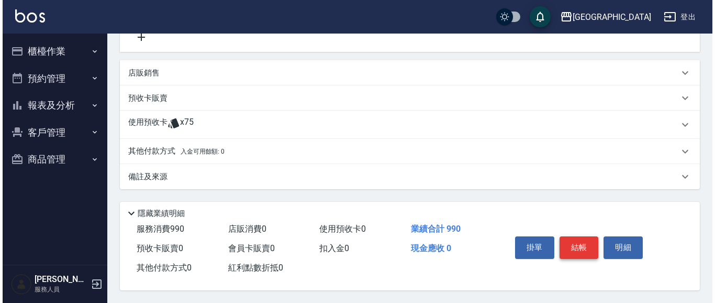
scroll to position [288, 0]
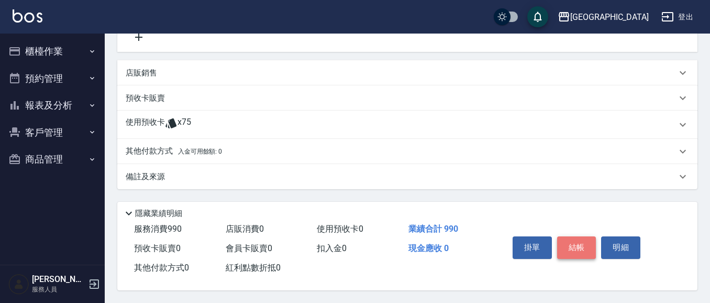
click at [579, 242] on button "結帳" at bounding box center [576, 247] width 39 height 22
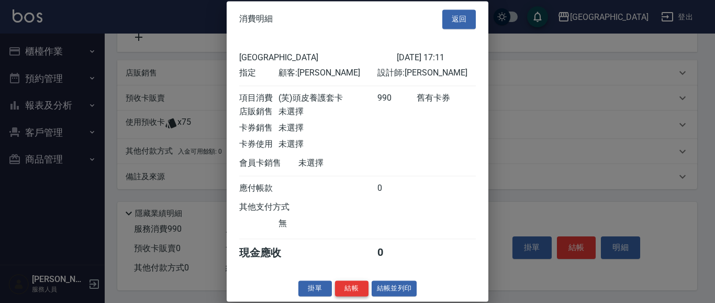
scroll to position [15, 0]
click at [350, 292] on button "結帳" at bounding box center [352, 288] width 34 height 16
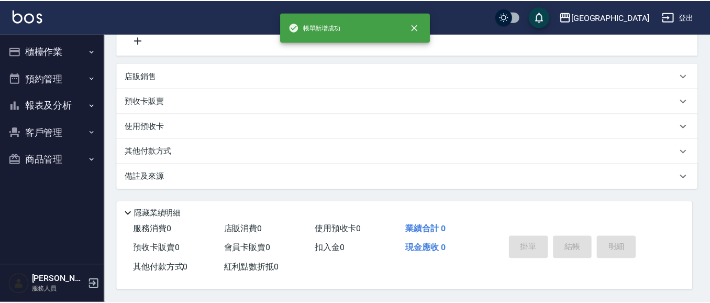
scroll to position [0, 0]
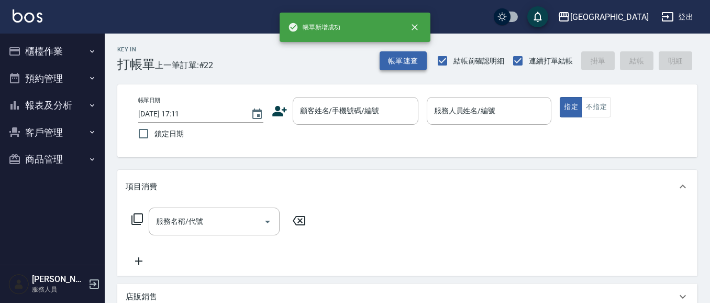
click at [395, 65] on button "帳單速查" at bounding box center [403, 60] width 47 height 19
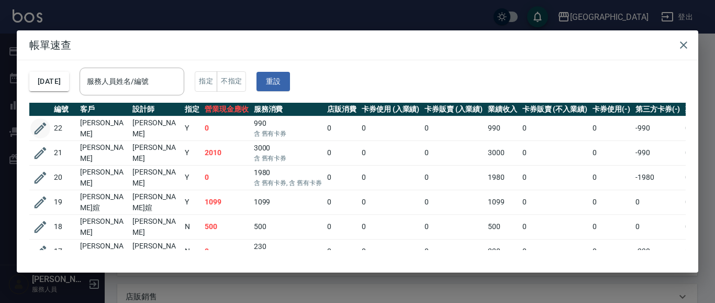
click at [38, 128] on icon "button" at bounding box center [41, 129] width 12 height 12
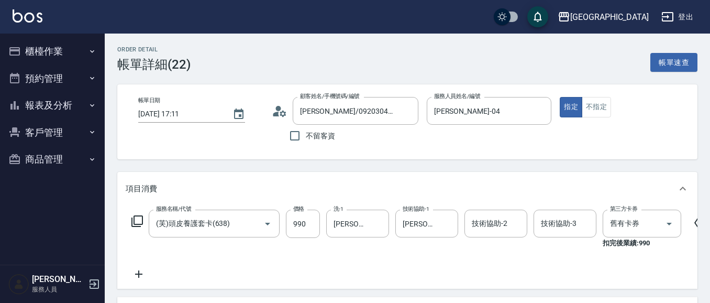
click at [48, 53] on button "櫃檯作業" at bounding box center [52, 51] width 96 height 27
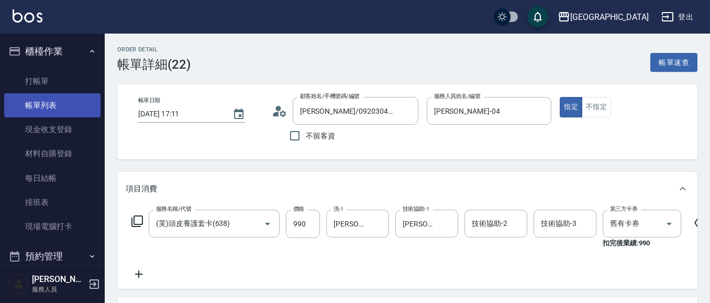
click at [55, 102] on link "帳單列表" at bounding box center [52, 105] width 96 height 24
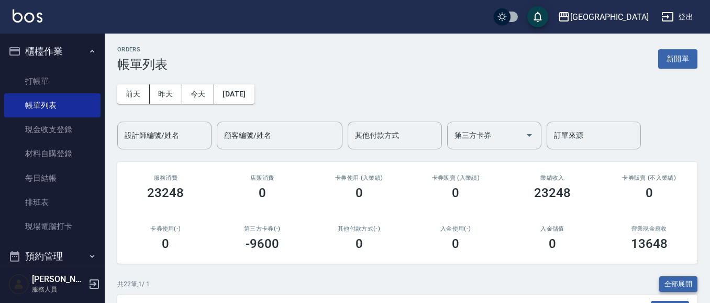
click at [677, 286] on button "全部展開" at bounding box center [678, 284] width 39 height 16
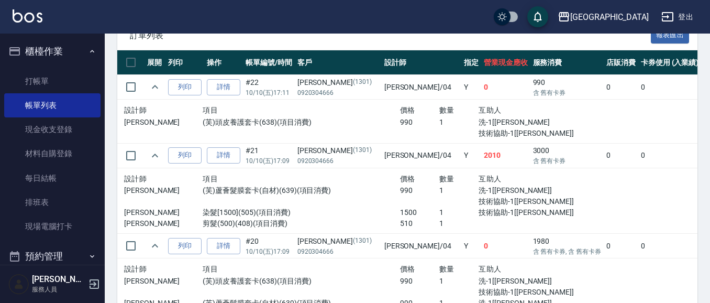
scroll to position [272, 0]
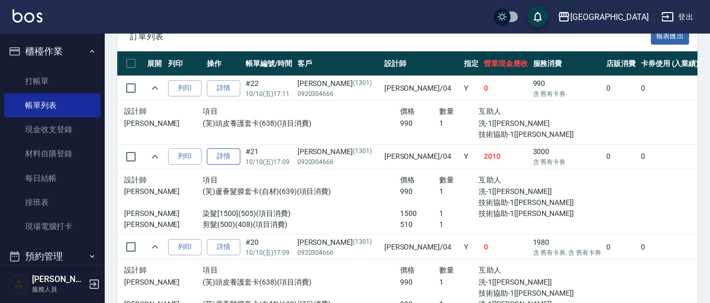
click at [215, 154] on link "詳情" at bounding box center [224, 156] width 34 height 16
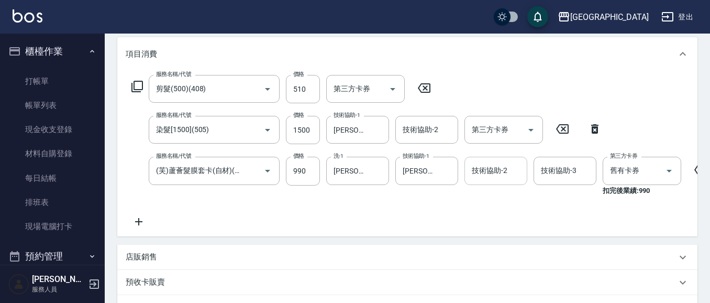
scroll to position [136, 0]
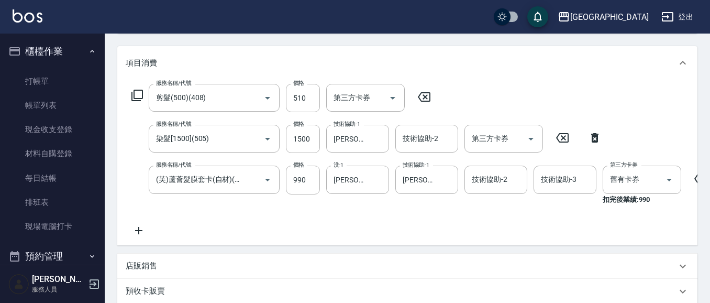
scroll to position [122, 0]
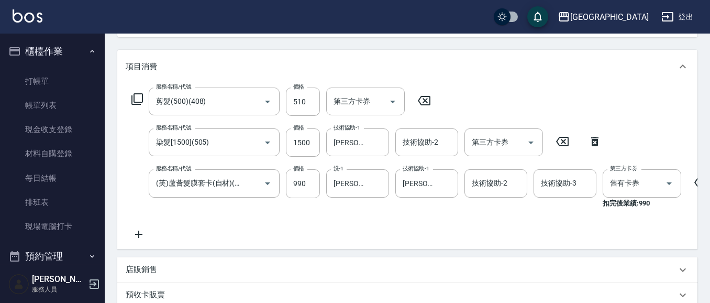
click at [134, 235] on icon at bounding box center [139, 234] width 26 height 13
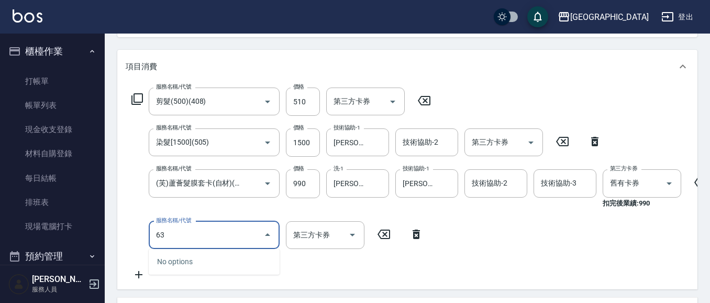
type input "639"
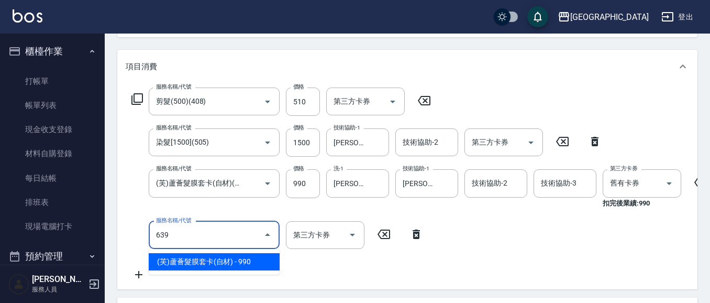
type input "舊有卡券"
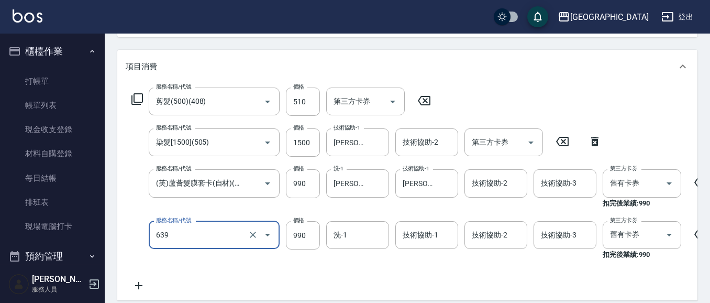
type input "(芙)蘆薈髮膜套卡(自材)(639)"
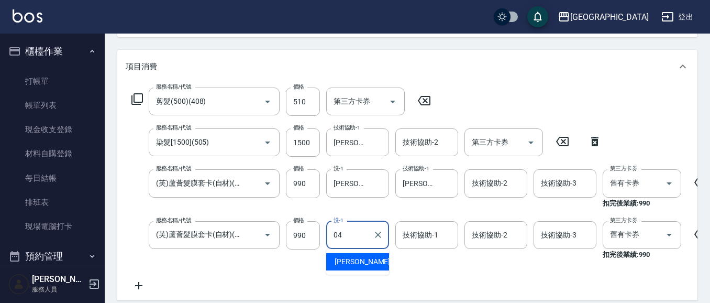
type input "[PERSON_NAME]-04"
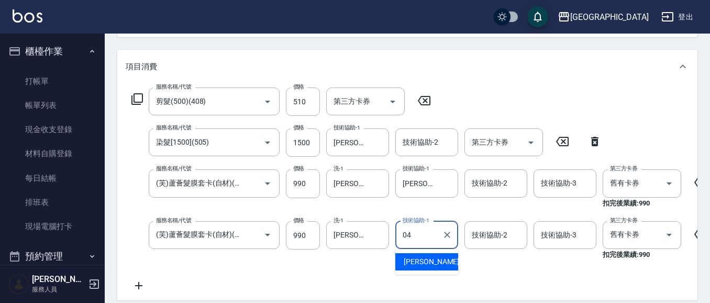
type input "[PERSON_NAME]-04"
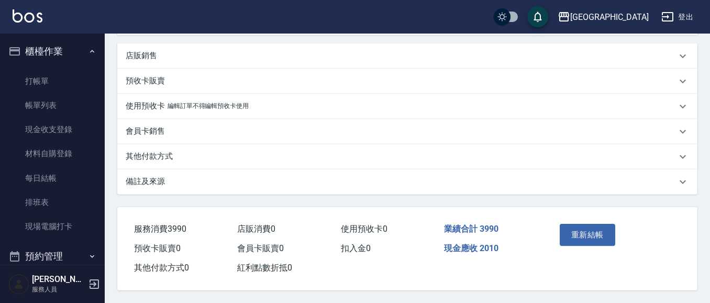
scroll to position [401, 0]
click at [585, 230] on button "重新結帳" at bounding box center [587, 235] width 55 height 22
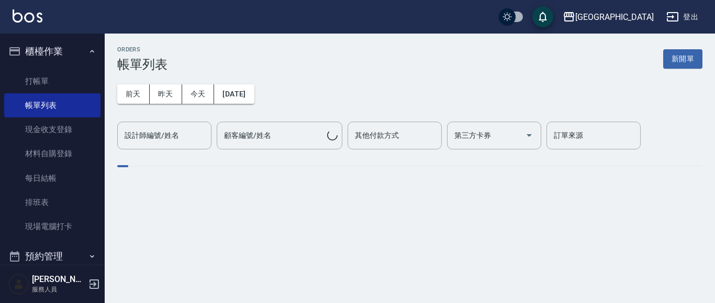
click at [55, 81] on link "打帳單" at bounding box center [52, 81] width 96 height 24
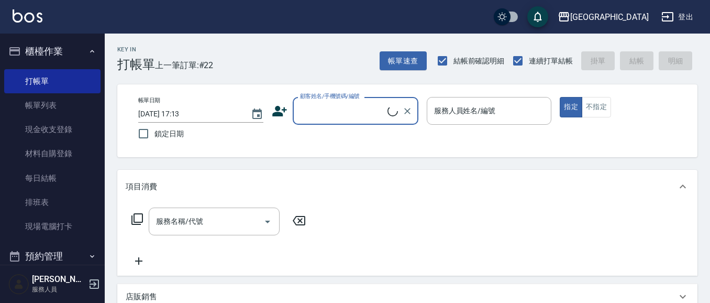
drag, startPoint x: 290, startPoint y: 88, endPoint x: 324, endPoint y: 109, distance: 40.4
click at [328, 113] on input "顧客姓名/手機號碼/編號" at bounding box center [342, 111] width 90 height 18
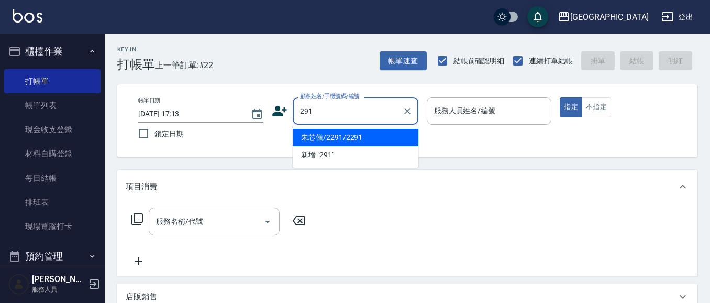
type input "291"
type input "0"
type input "朱芯儀/2291/2291"
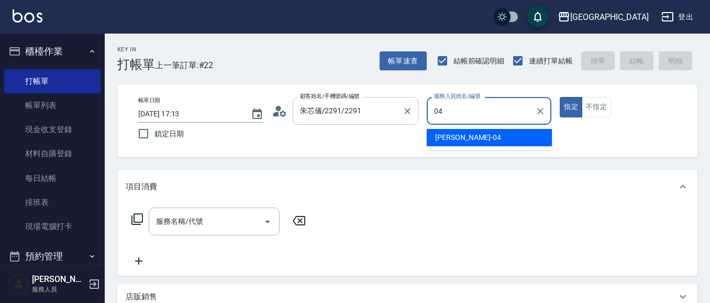
type input "[PERSON_NAME]-04"
type button "true"
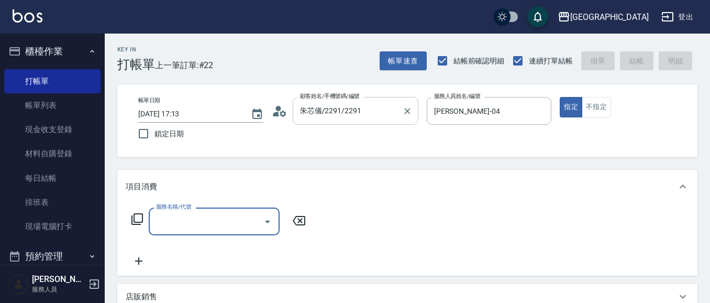
type input "[PERSON_NAME]/291/291"
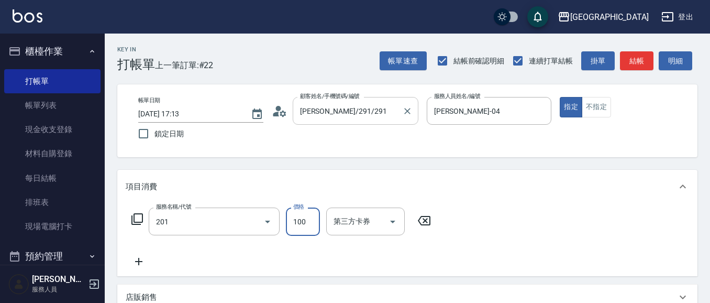
type input "洗髮[100](201)"
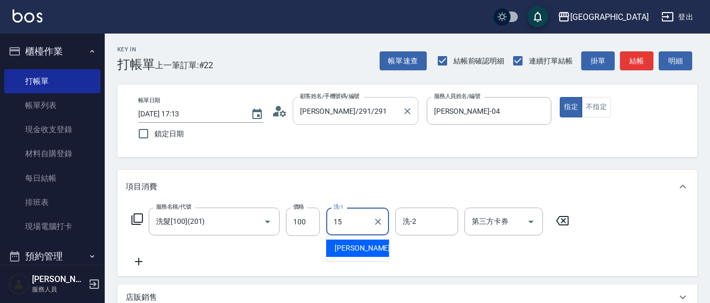
type input "[PERSON_NAME]-15"
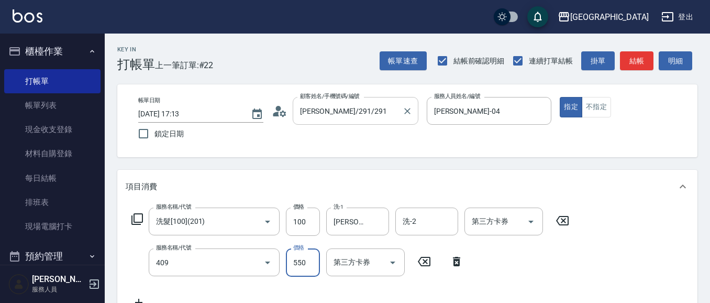
type input "剪髮(550)(409)"
type input "580"
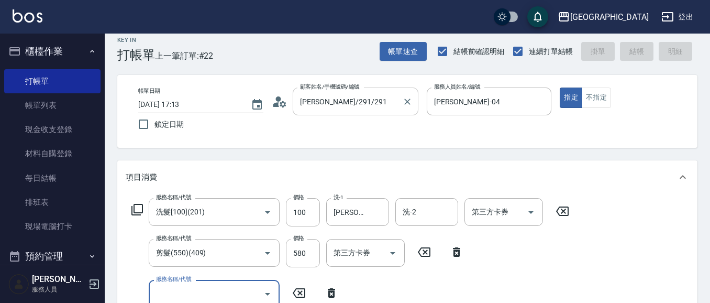
type input "2025/10/10 17:14"
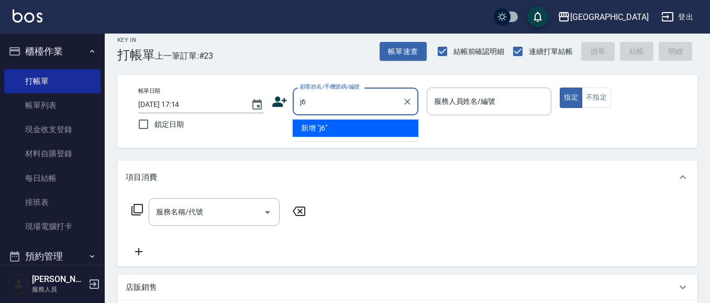
type input "j"
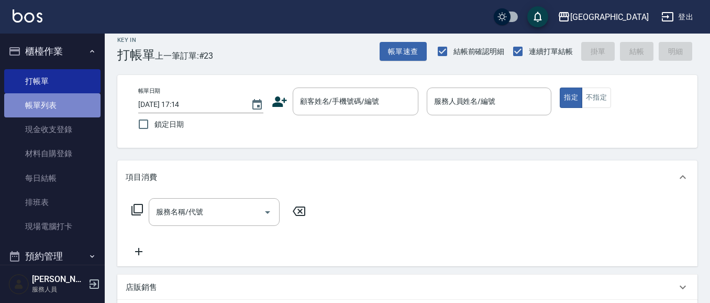
click at [53, 99] on link "帳單列表" at bounding box center [52, 105] width 96 height 24
click at [63, 98] on link "帳單列表" at bounding box center [52, 105] width 96 height 24
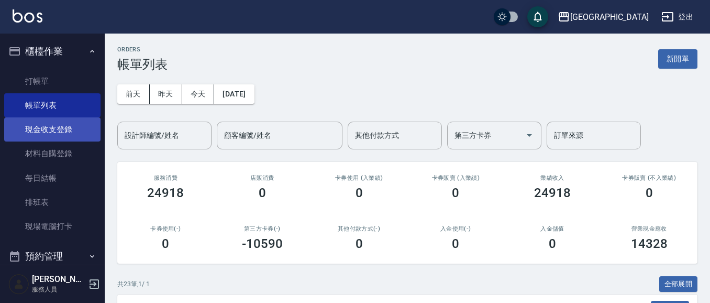
click at [58, 50] on button "櫃檯作業" at bounding box center [52, 51] width 96 height 27
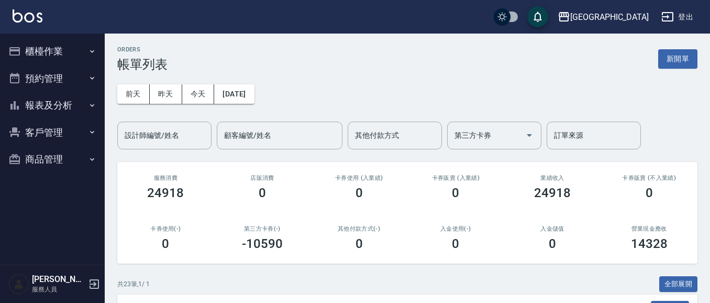
click at [48, 135] on button "客戶管理" at bounding box center [52, 132] width 96 height 27
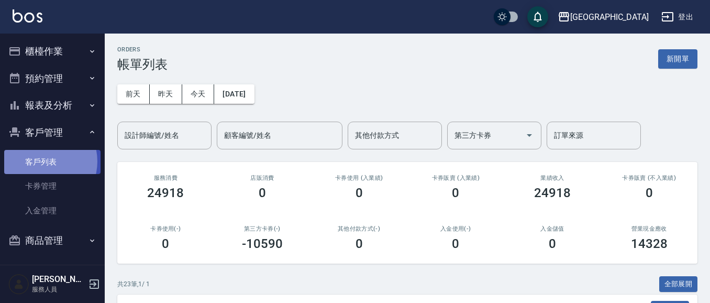
click at [41, 161] on link "客戶列表" at bounding box center [52, 162] width 96 height 24
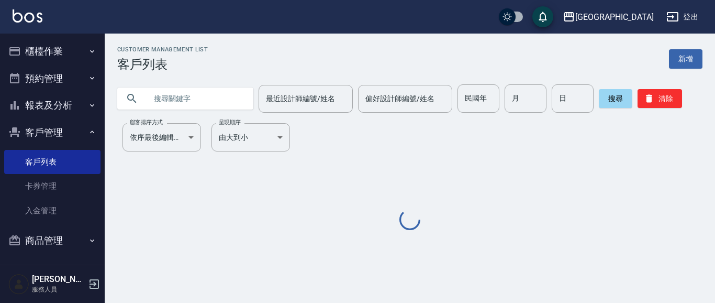
click at [175, 102] on input "text" at bounding box center [196, 98] width 98 height 28
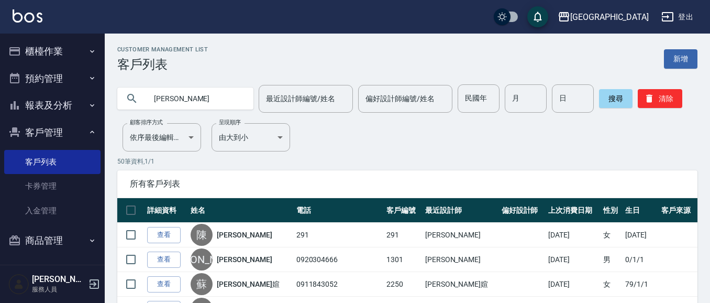
type input "吳琇"
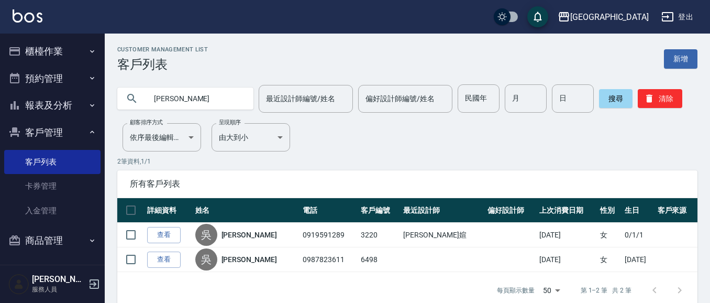
click at [60, 48] on button "櫃檯作業" at bounding box center [52, 51] width 96 height 27
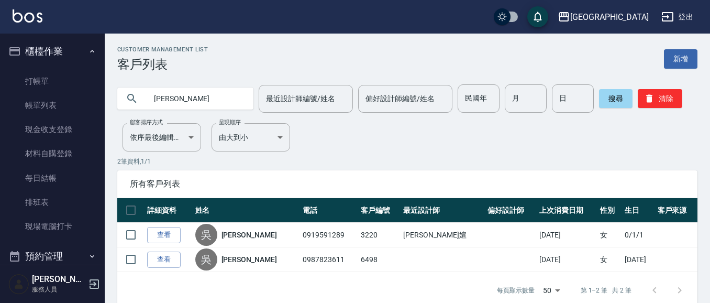
click at [42, 85] on link "打帳單" at bounding box center [52, 81] width 96 height 24
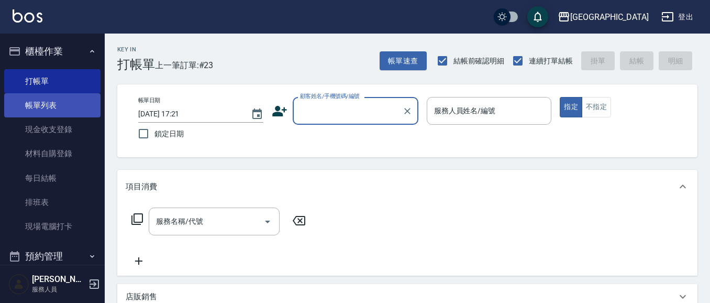
click at [41, 105] on link "帳單列表" at bounding box center [52, 105] width 96 height 24
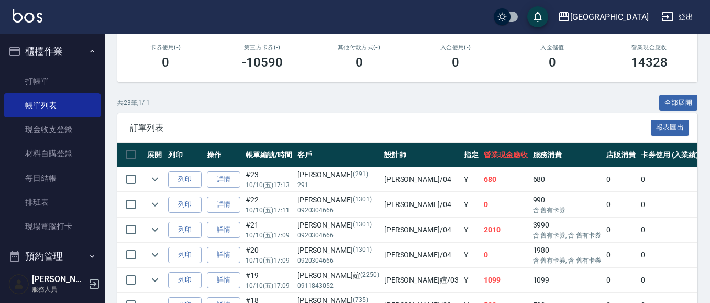
scroll to position [181, 0]
click at [226, 179] on link "詳情" at bounding box center [224, 179] width 34 height 16
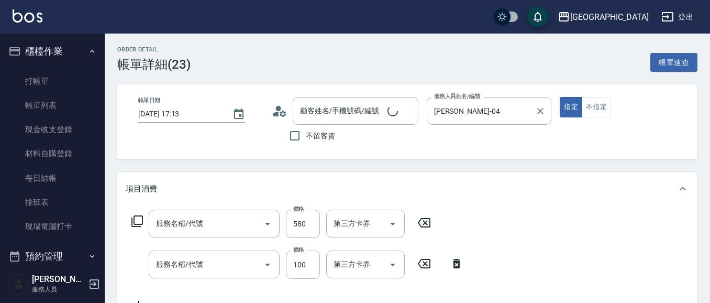
type input "2025/10/10 17:13"
type input "[PERSON_NAME]-04"
type input "[PERSON_NAME]/291/291"
type input "剪髮(550)(409)"
type input "洗髮[100](201)"
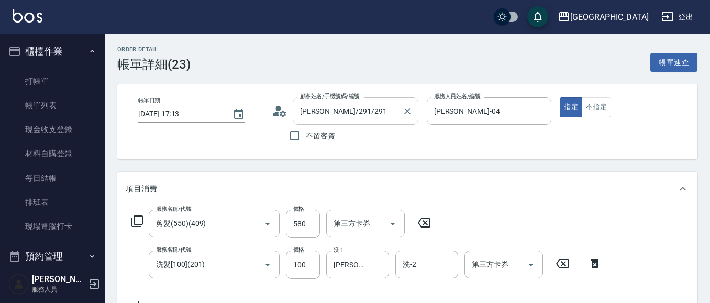
drag, startPoint x: 406, startPoint y: 112, endPoint x: 394, endPoint y: 112, distance: 12.0
click at [406, 112] on icon "Clear" at bounding box center [407, 111] width 6 height 6
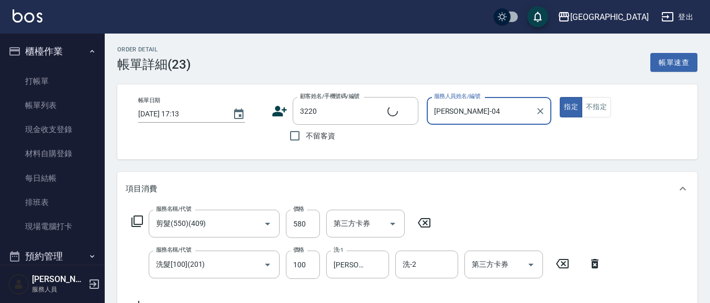
type input "吳琇孋/0919591289/3220"
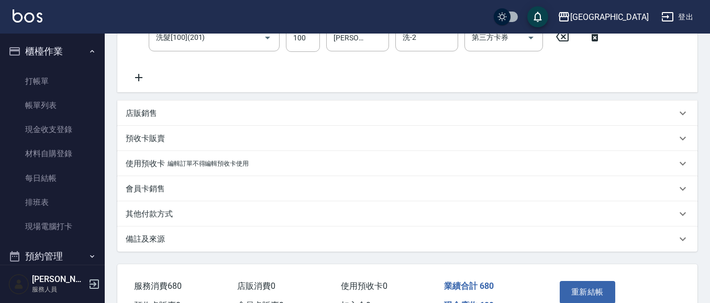
scroll to position [227, 0]
click at [602, 287] on button "重新結帳" at bounding box center [587, 292] width 55 height 22
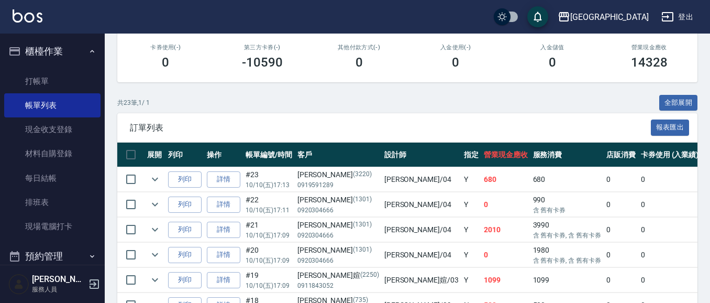
scroll to position [181, 0]
